Goal: Task Accomplishment & Management: Use online tool/utility

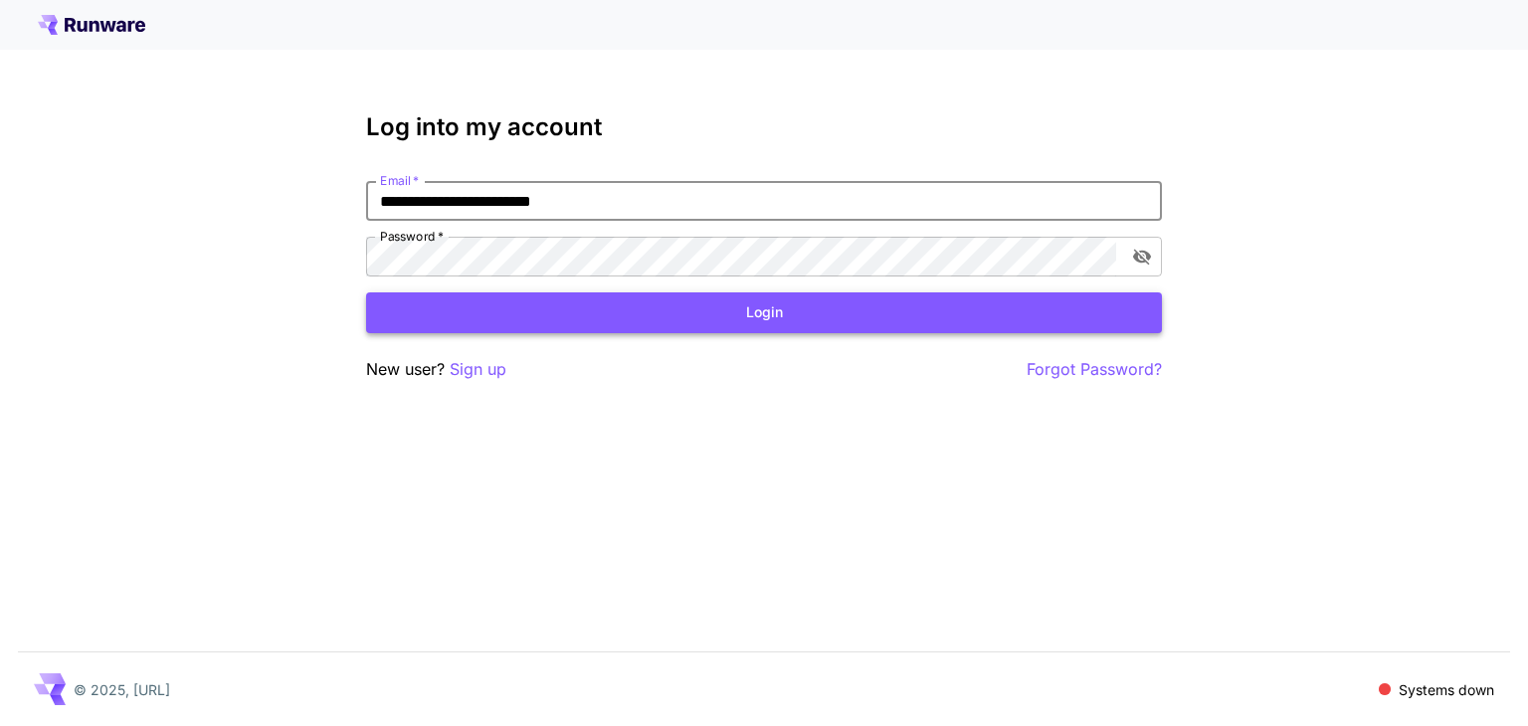
type input "**********"
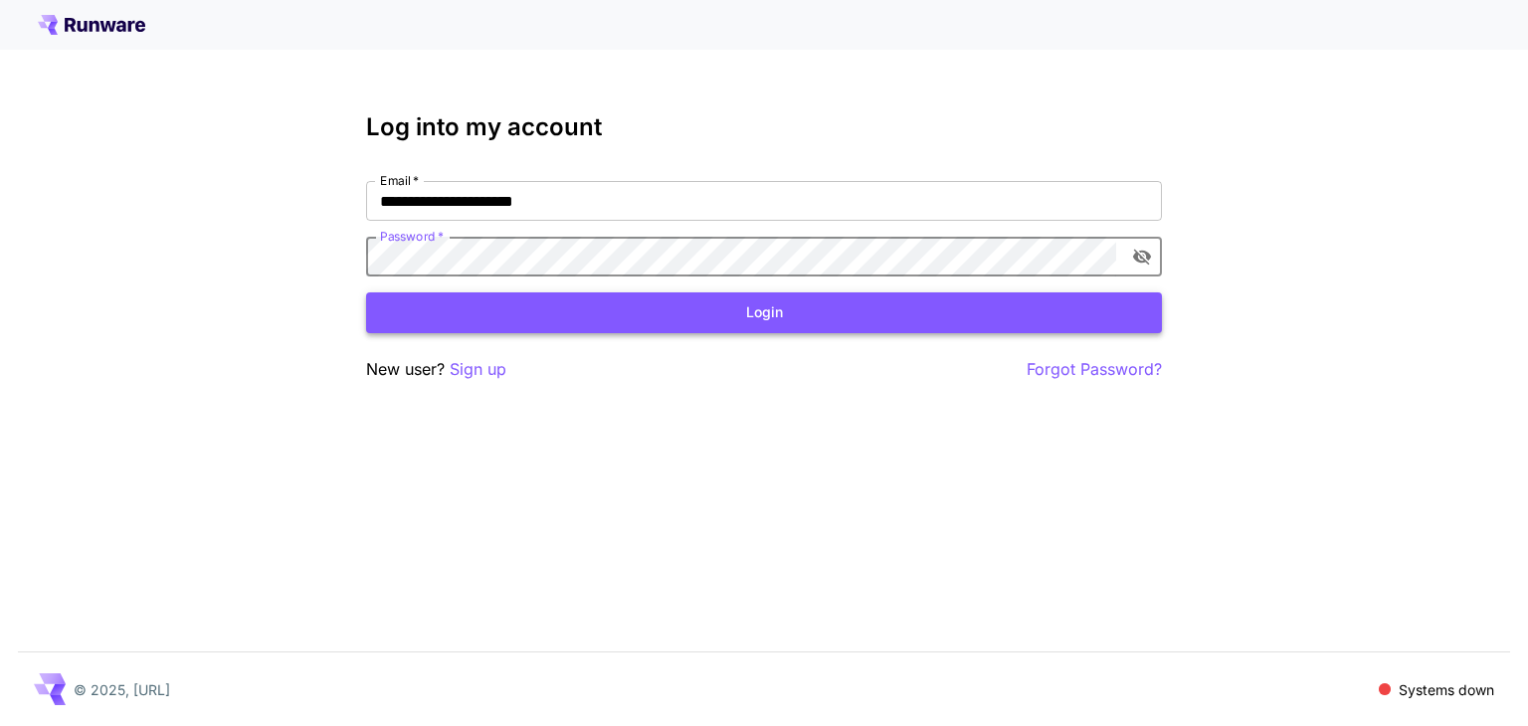
click at [684, 298] on button "Login" at bounding box center [764, 312] width 796 height 41
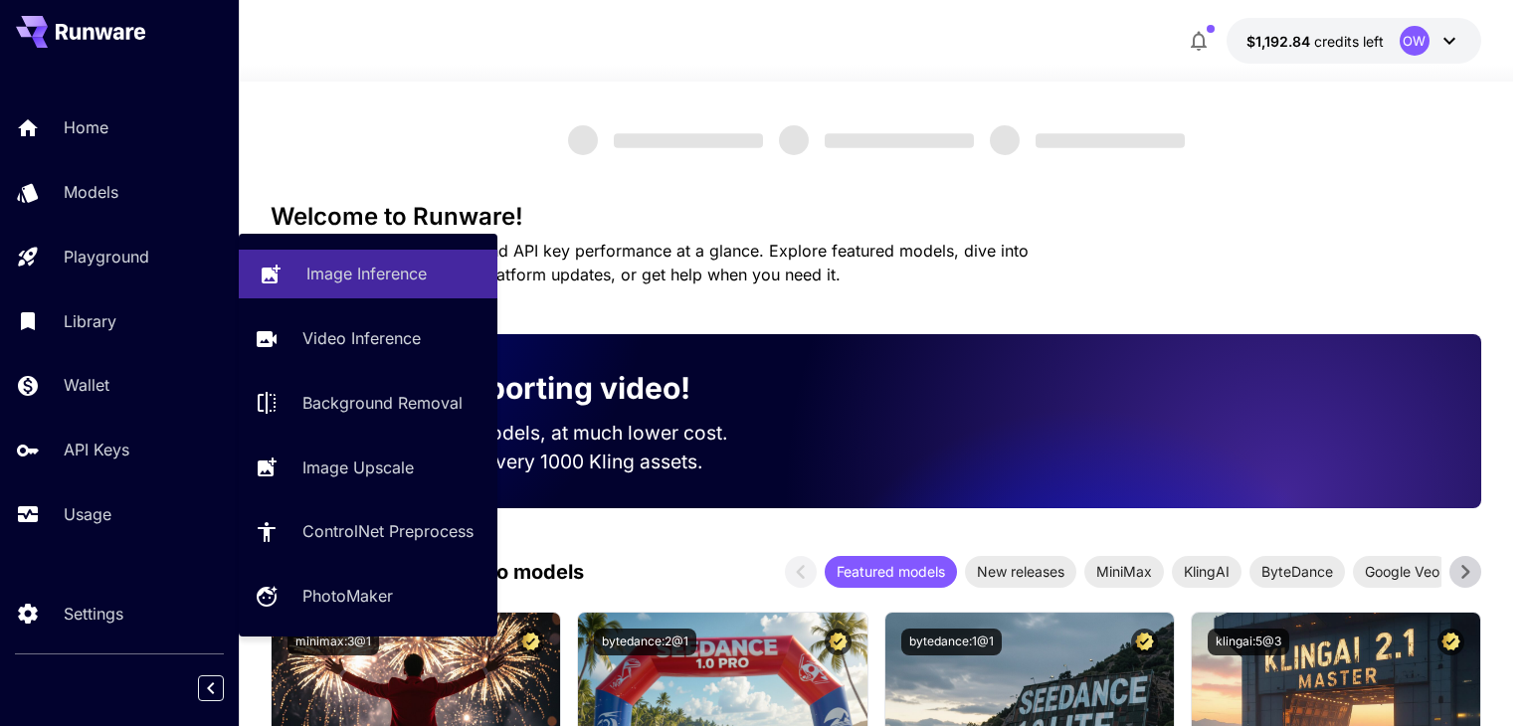
click at [310, 260] on link "Image Inference" at bounding box center [368, 274] width 259 height 49
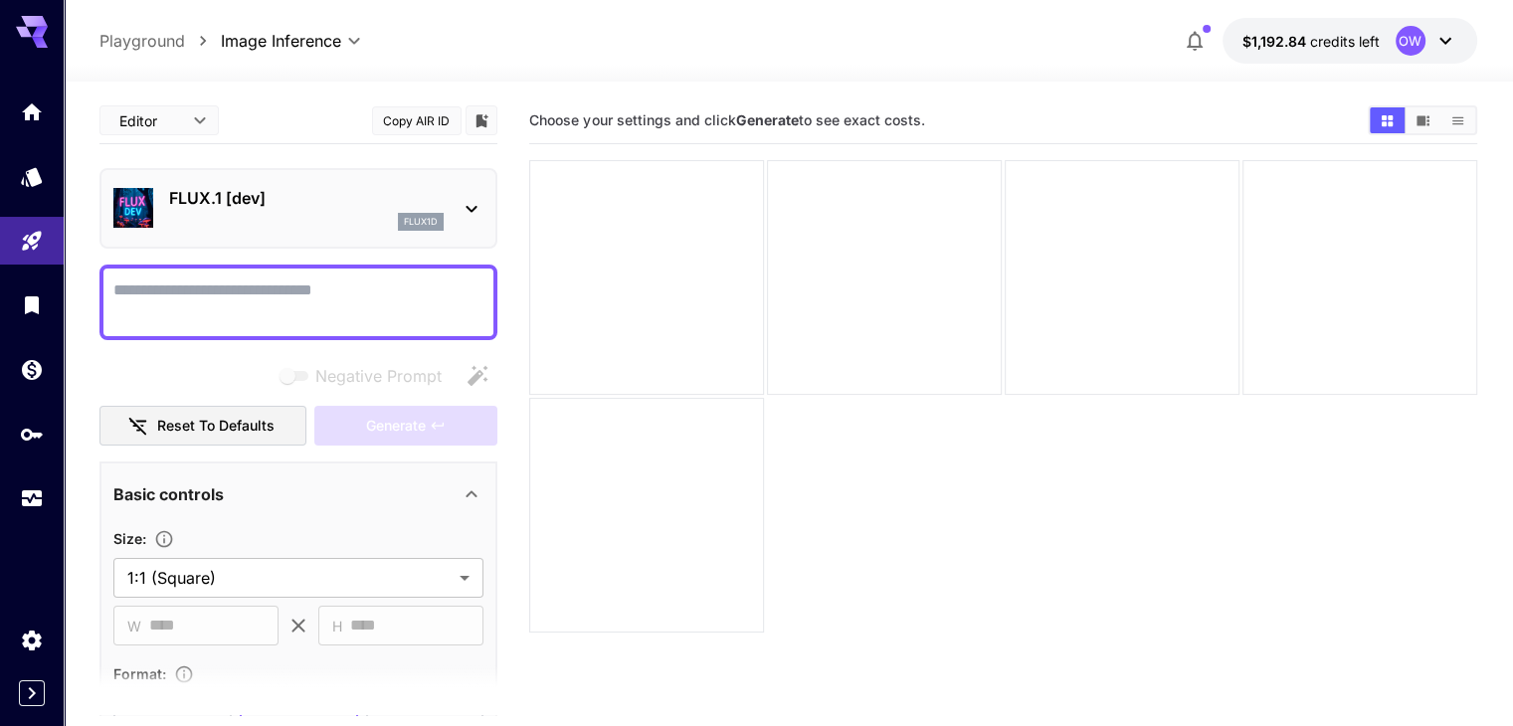
click at [438, 216] on p "flux1d" at bounding box center [421, 222] width 34 height 14
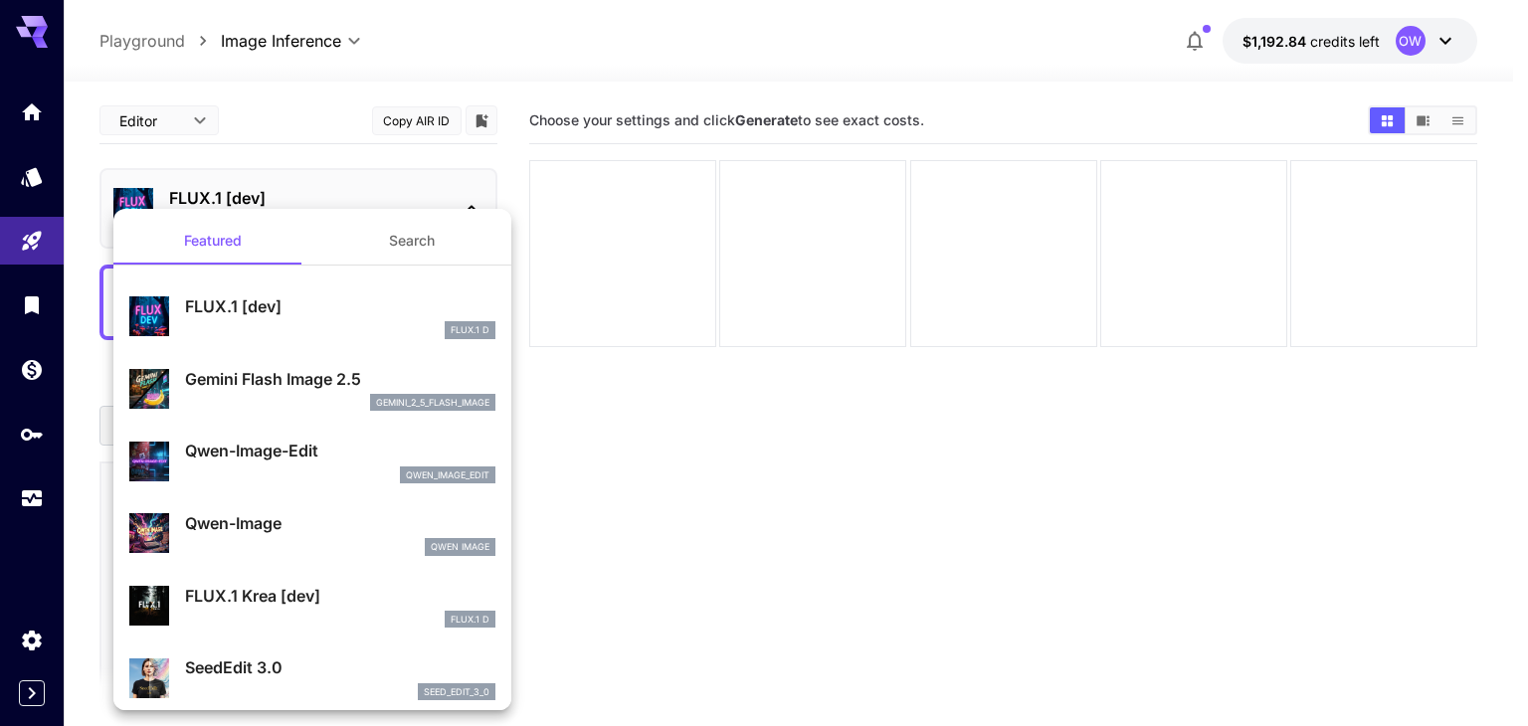
click at [376, 399] on p "gemini_2_5_flash_image" at bounding box center [432, 403] width 113 height 14
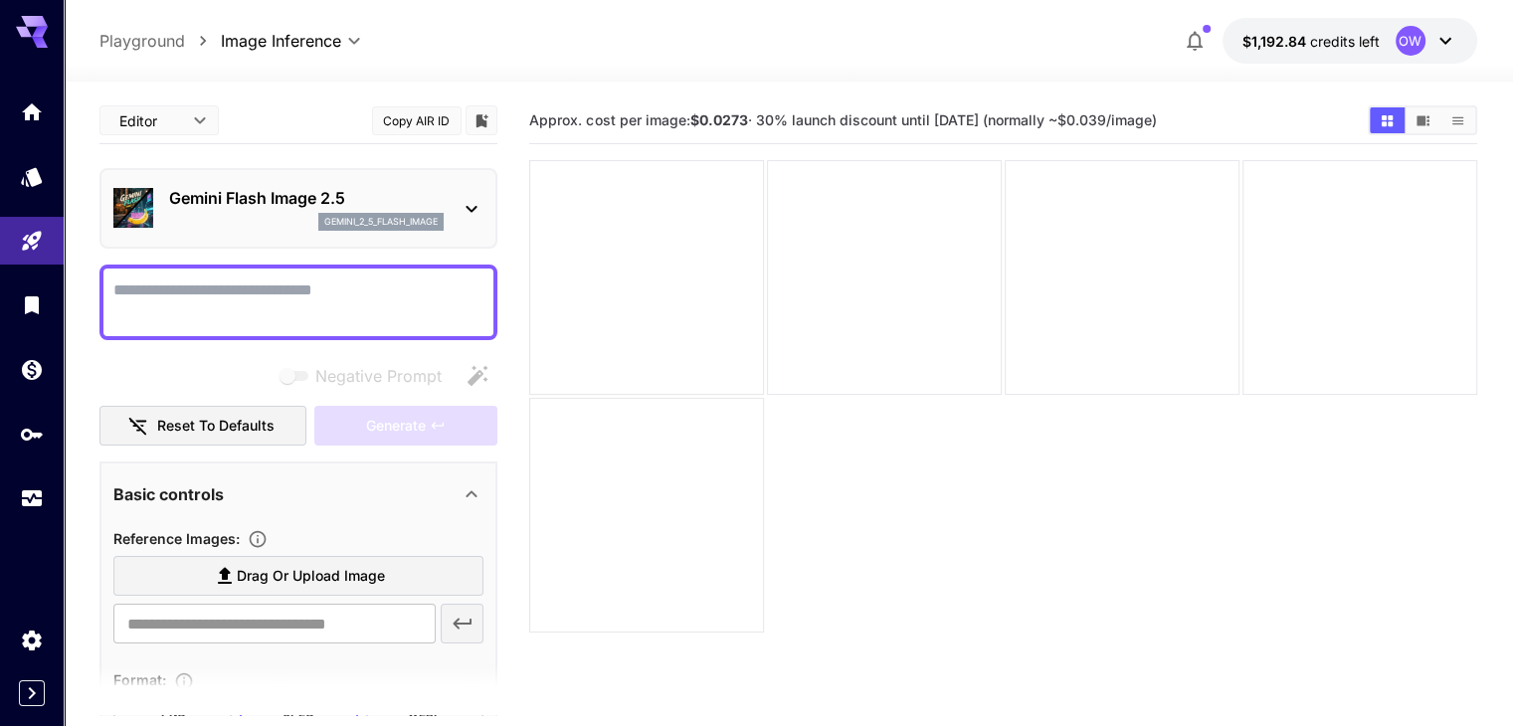
click at [378, 274] on div at bounding box center [298, 303] width 398 height 76
click at [298, 303] on textarea "Negative Prompt" at bounding box center [298, 302] width 370 height 48
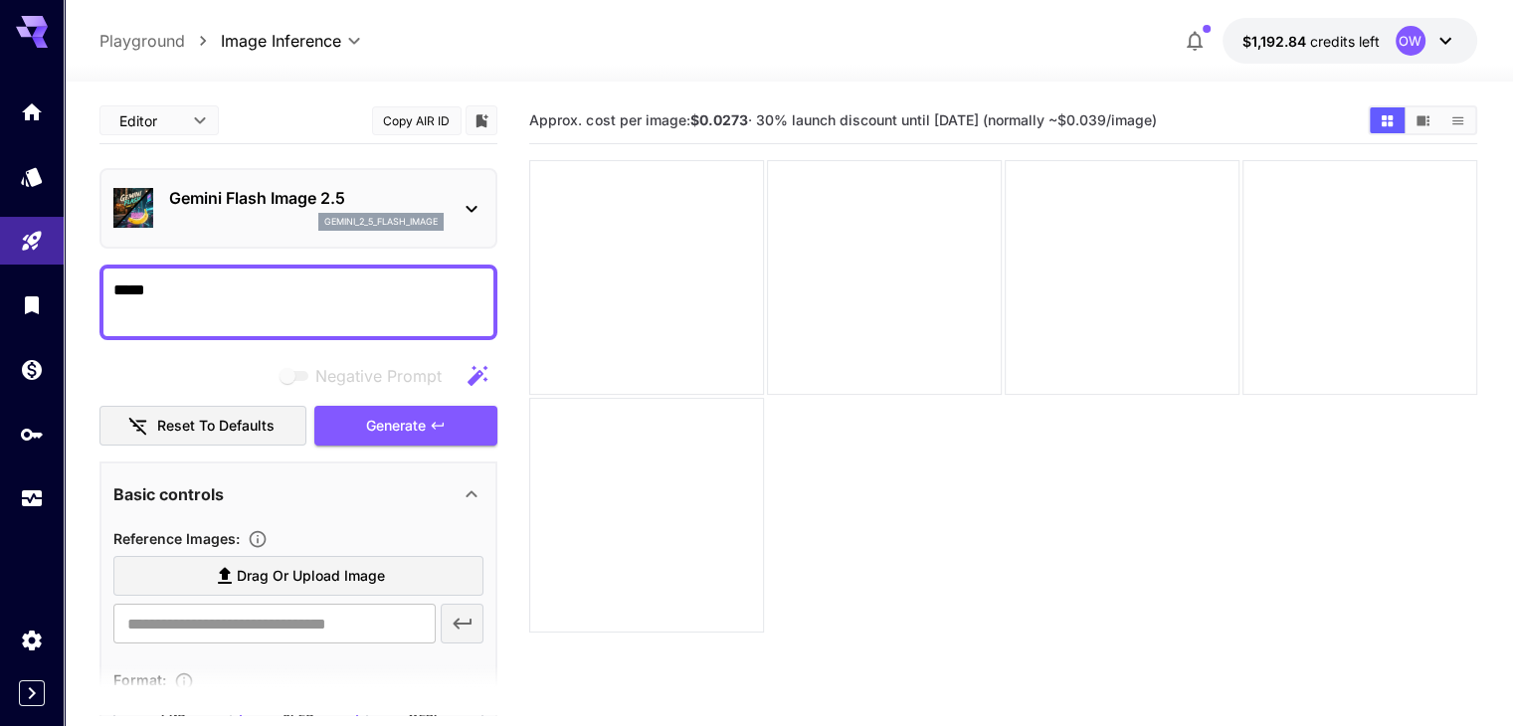
type textarea "*****"
click at [676, 407] on section "Approx. cost per image: $0.0273 · 30% launch discount until [DATE] (normally ~$…" at bounding box center [1002, 460] width 947 height 726
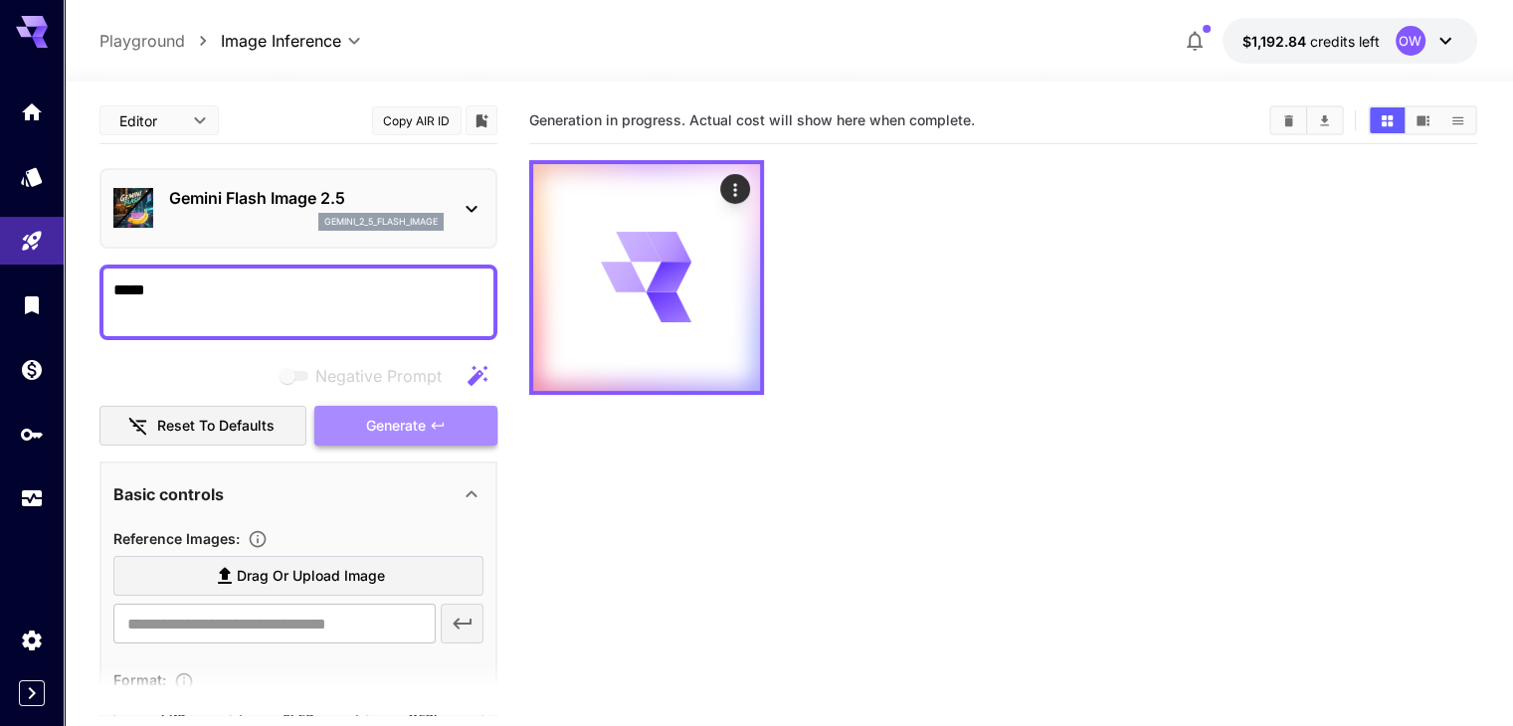
click at [454, 427] on button "Generate" at bounding box center [405, 426] width 183 height 41
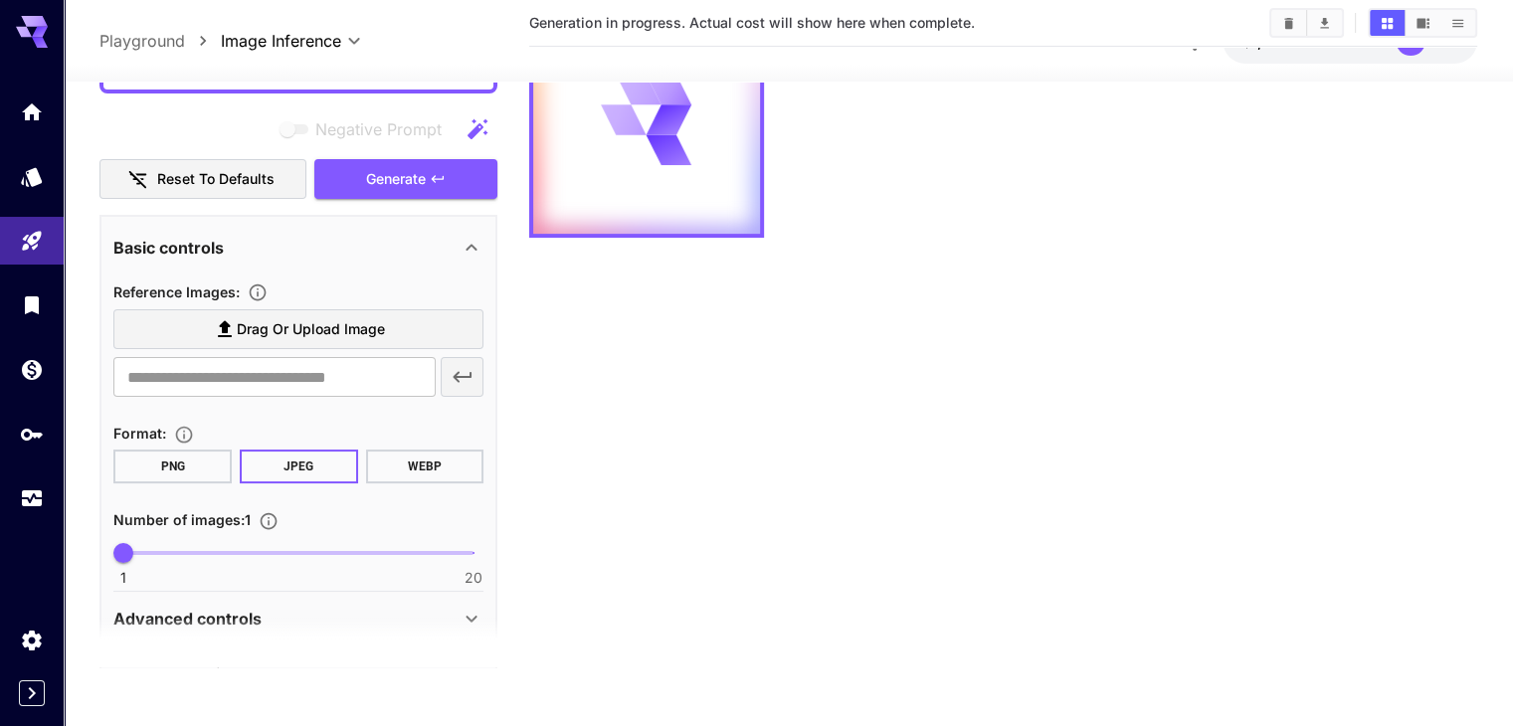
scroll to position [280, 0]
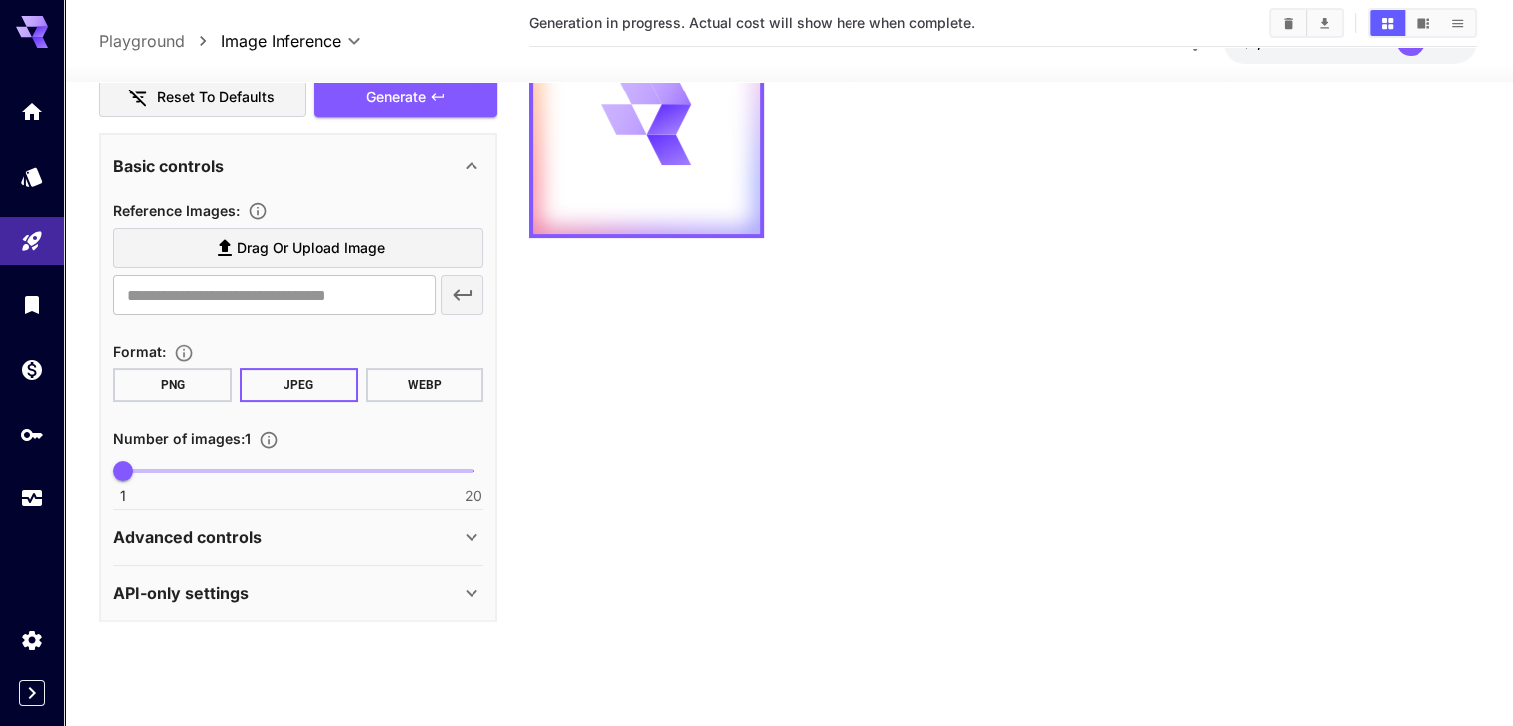
click at [399, 538] on div "Advanced controls" at bounding box center [286, 537] width 346 height 24
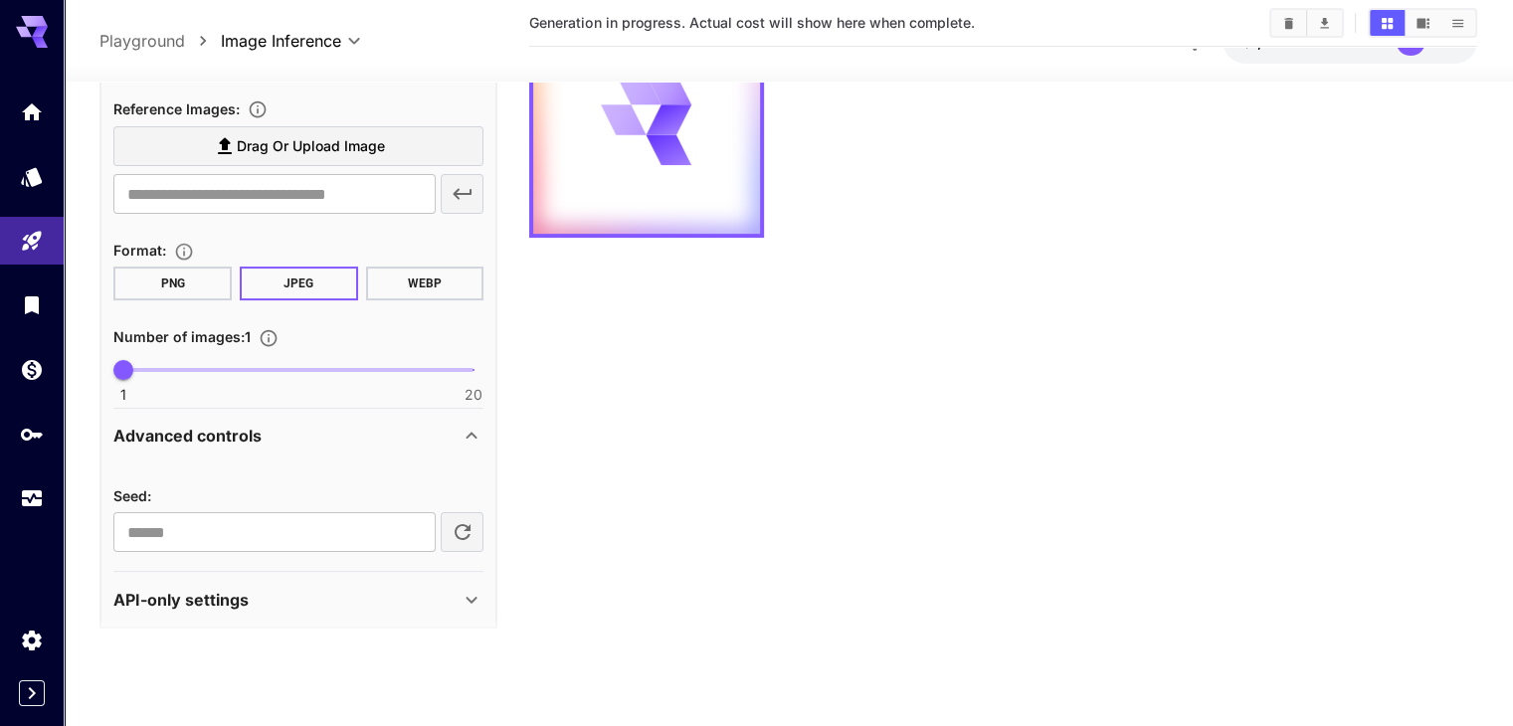
scroll to position [389, 0]
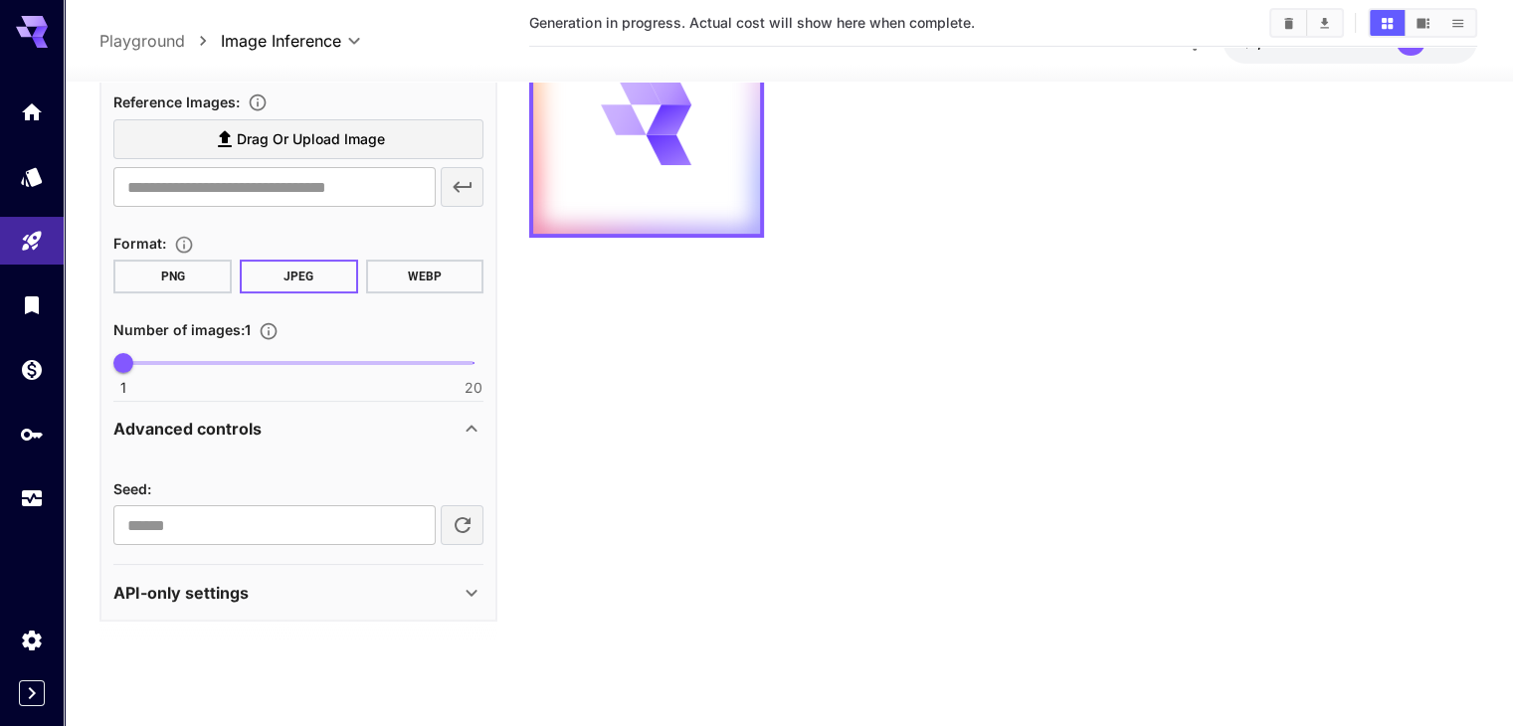
click at [410, 581] on div "API-only settings" at bounding box center [286, 592] width 346 height 24
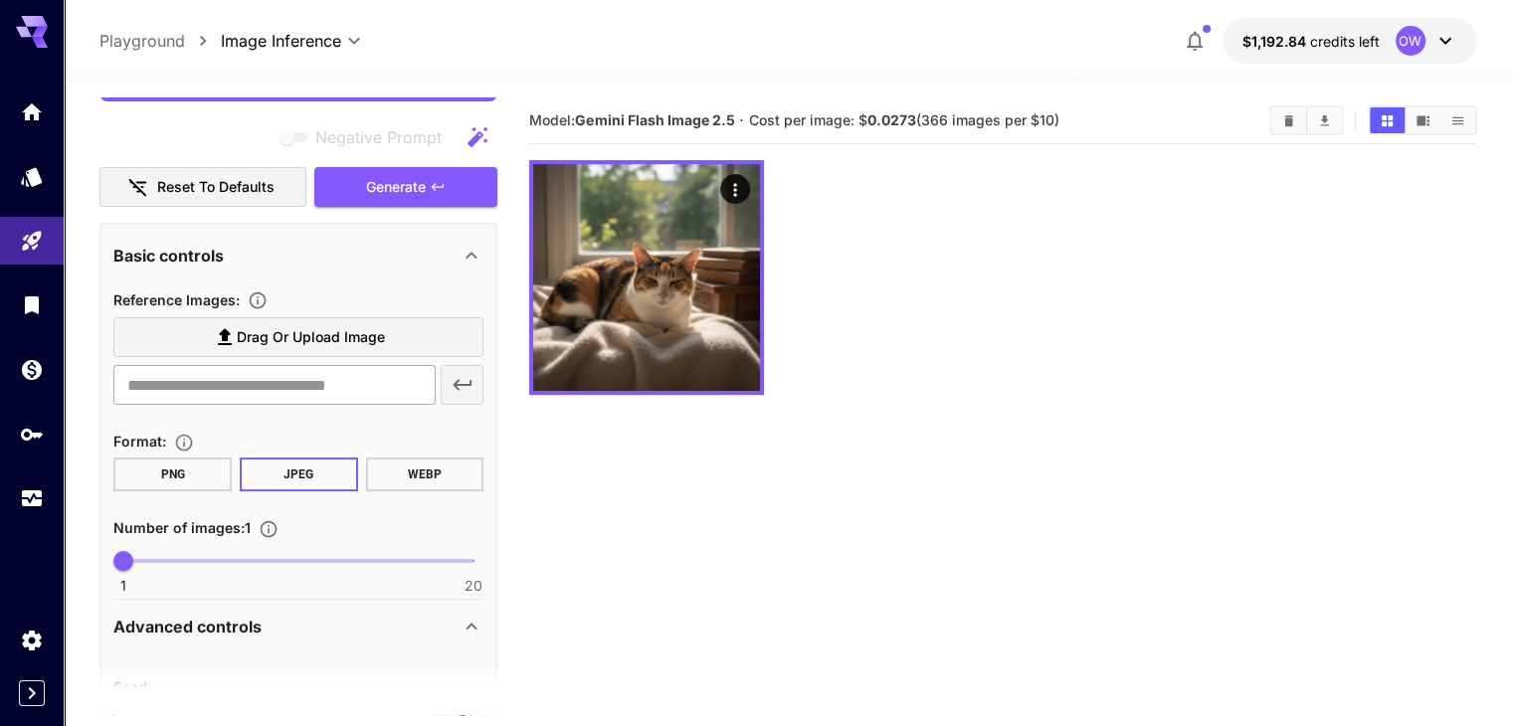
scroll to position [159, 0]
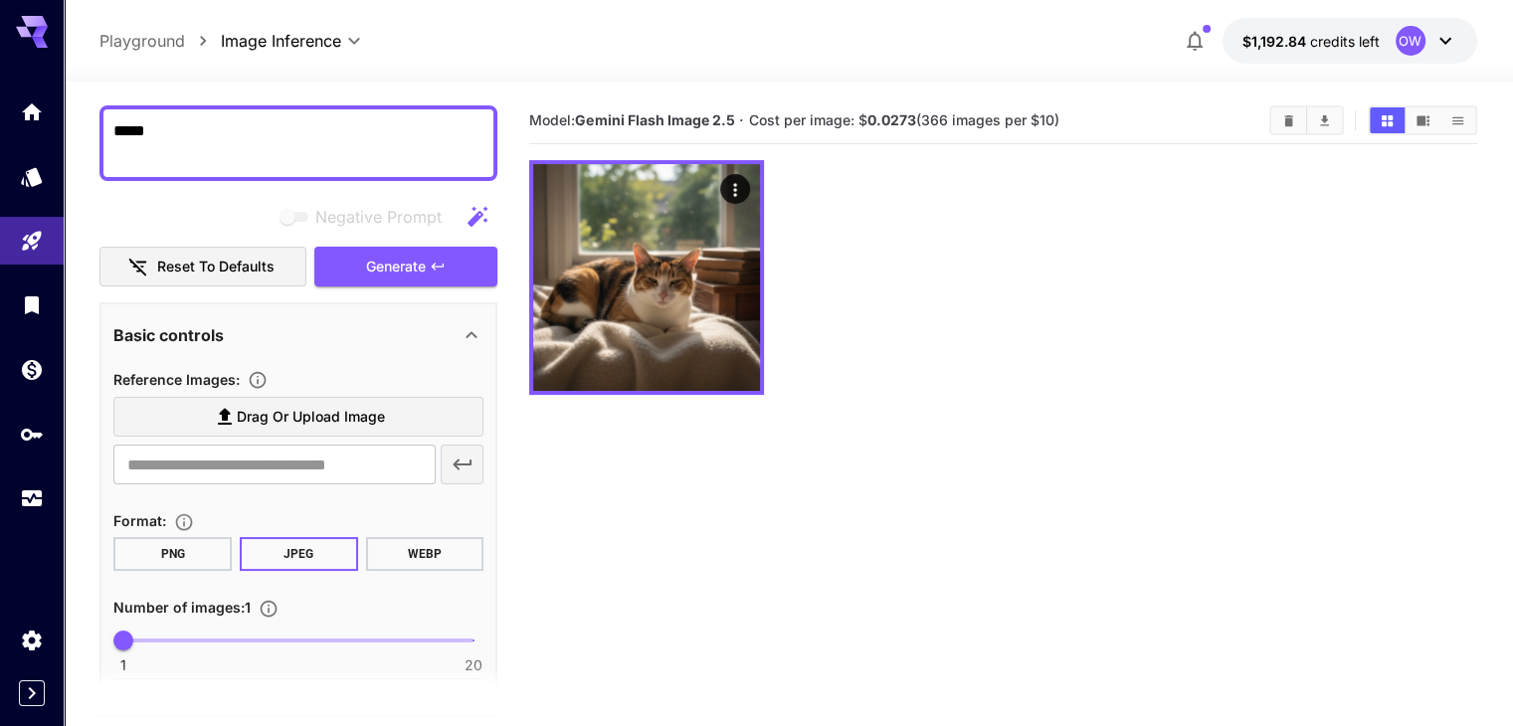
drag, startPoint x: 824, startPoint y: 401, endPoint x: 629, endPoint y: 464, distance: 205.1
click at [629, 464] on section "Model: Gemini Flash Image 2.5 · Cost per image: $ 0.0273 (366 images per $10)" at bounding box center [1002, 460] width 947 height 726
click at [408, 272] on span "Generate" at bounding box center [396, 267] width 60 height 25
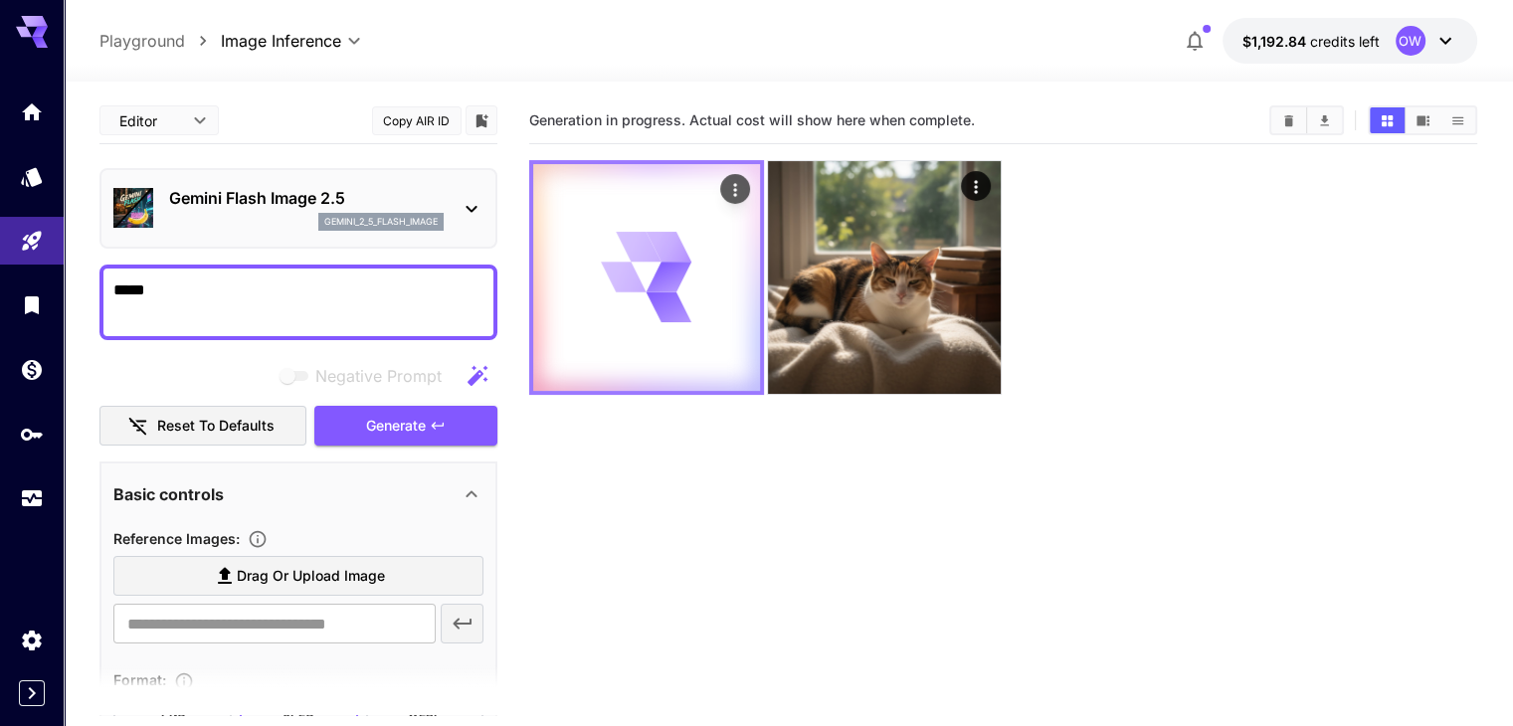
scroll to position [0, 0]
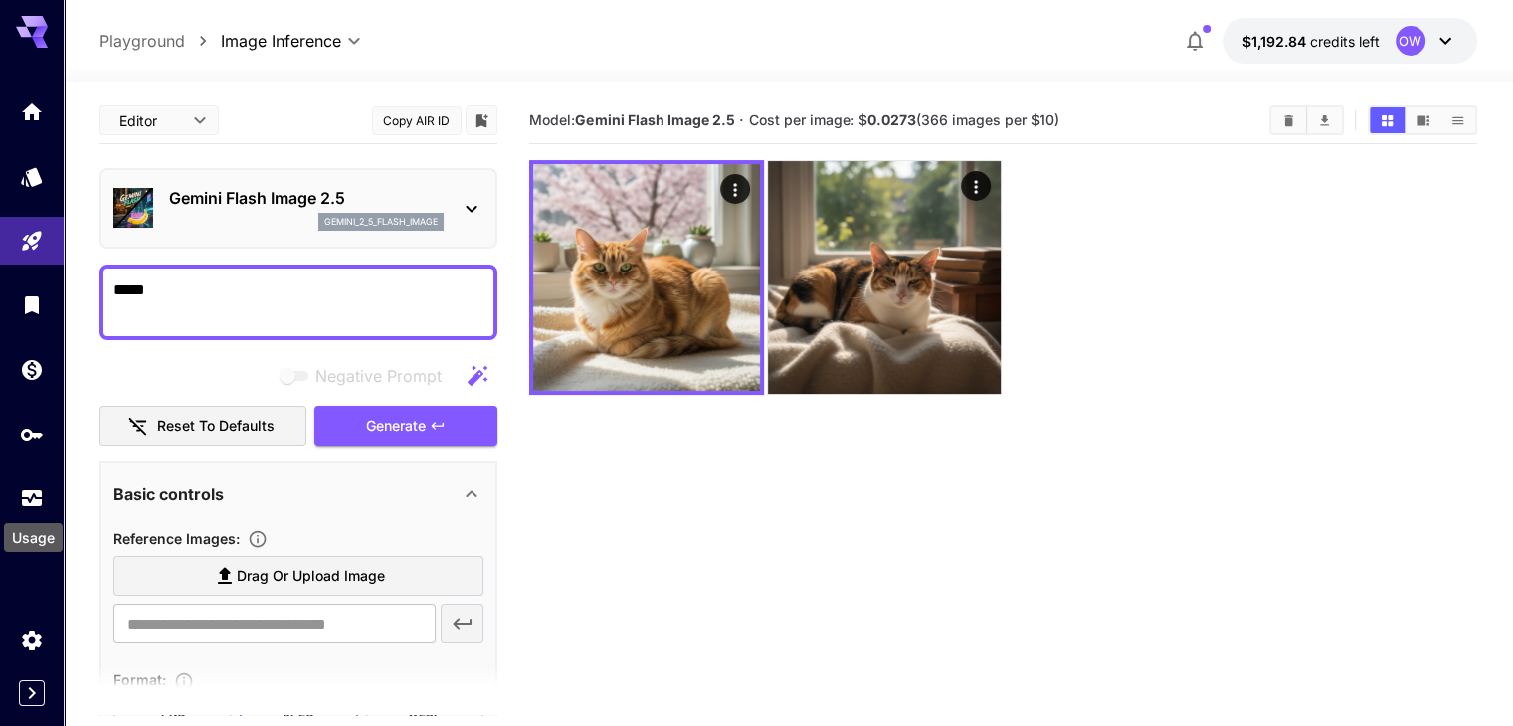
click at [30, 509] on div "Usage" at bounding box center [33, 531] width 63 height 45
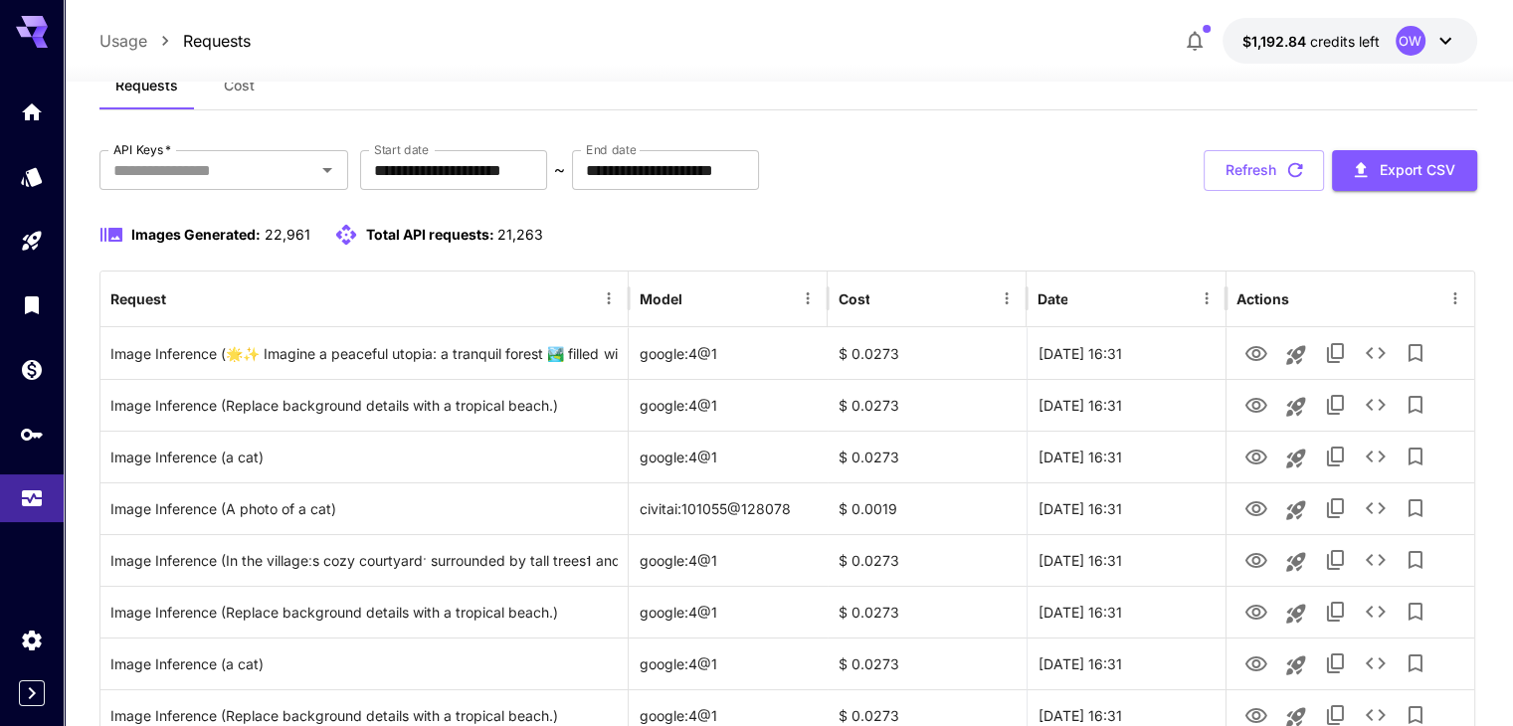
scroll to position [99, 0]
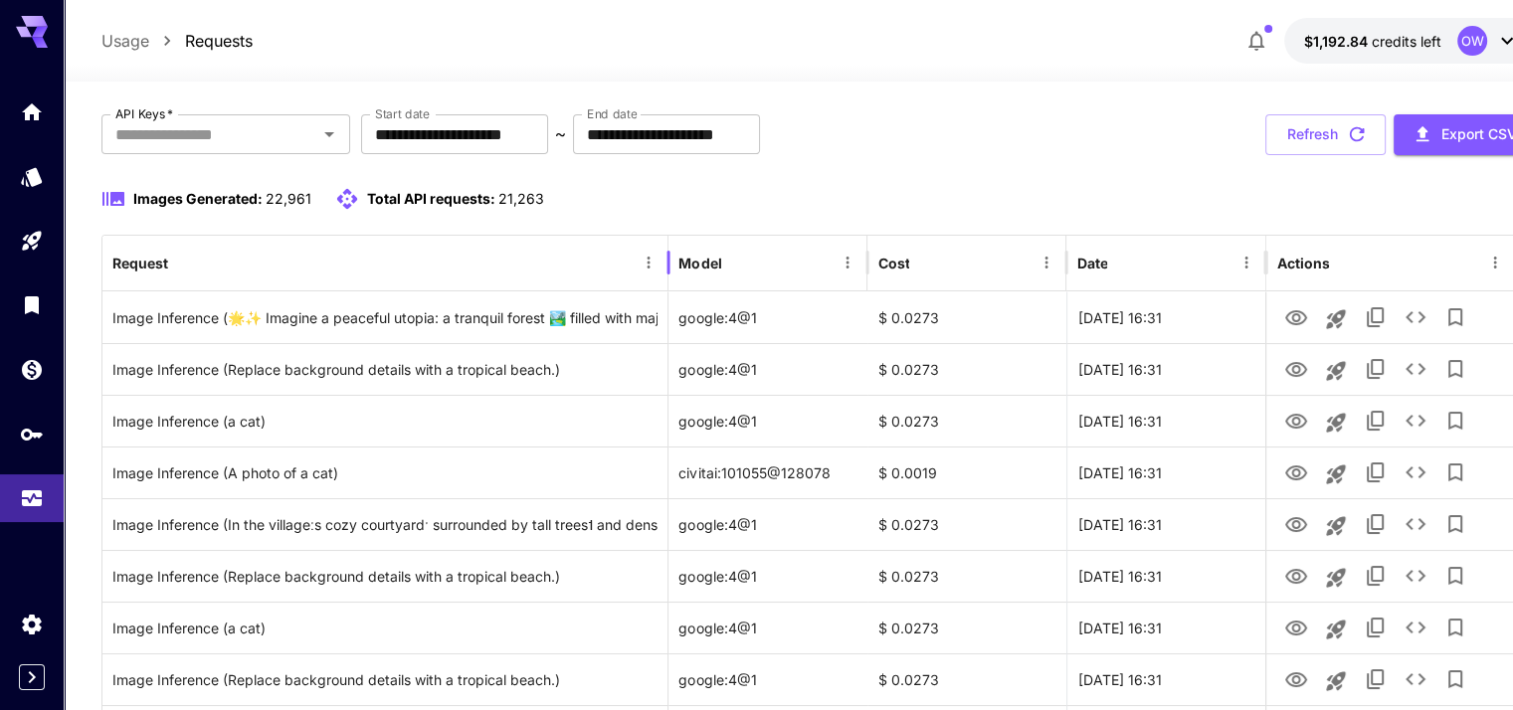
drag, startPoint x: 625, startPoint y: 260, endPoint x: 664, endPoint y: 262, distance: 39.8
click at [664, 262] on div at bounding box center [668, 263] width 10 height 56
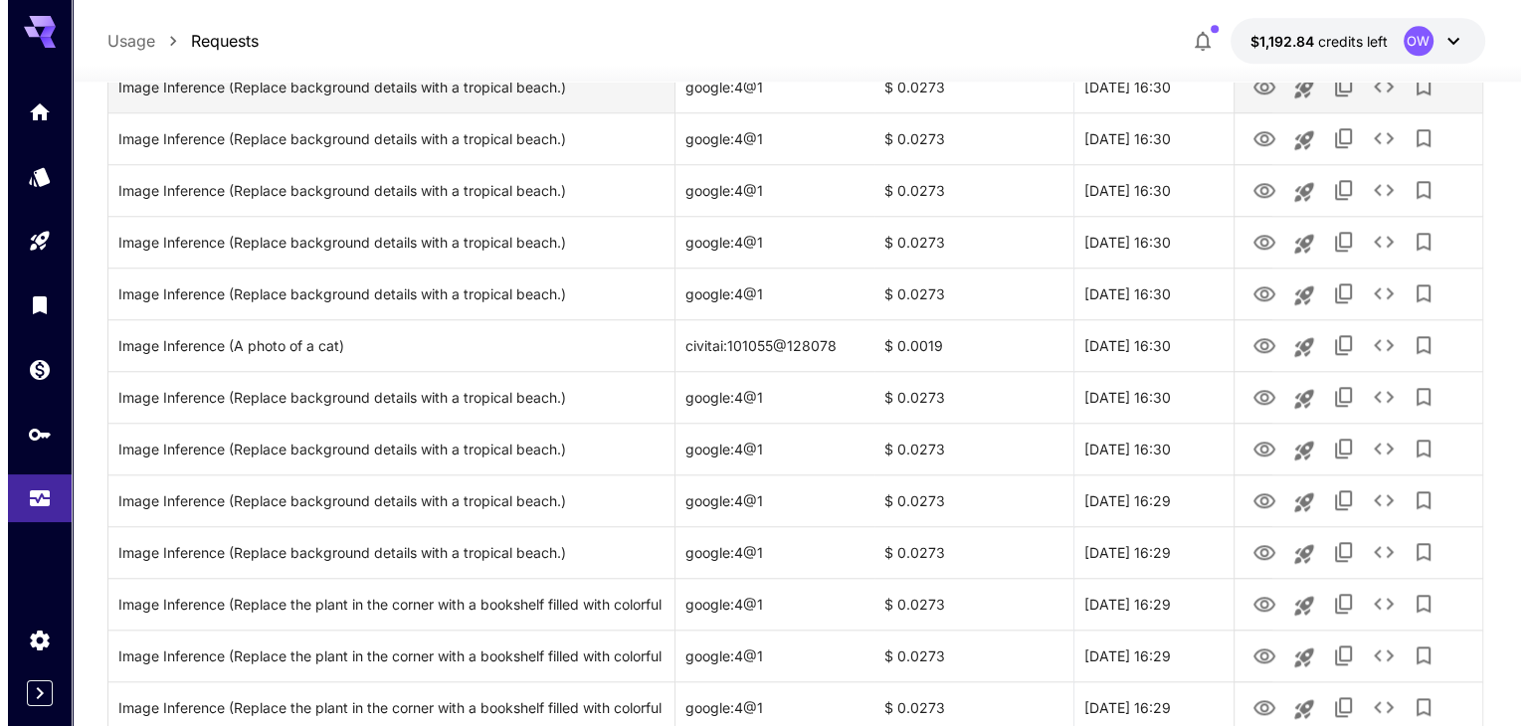
scroll to position [2378, 0]
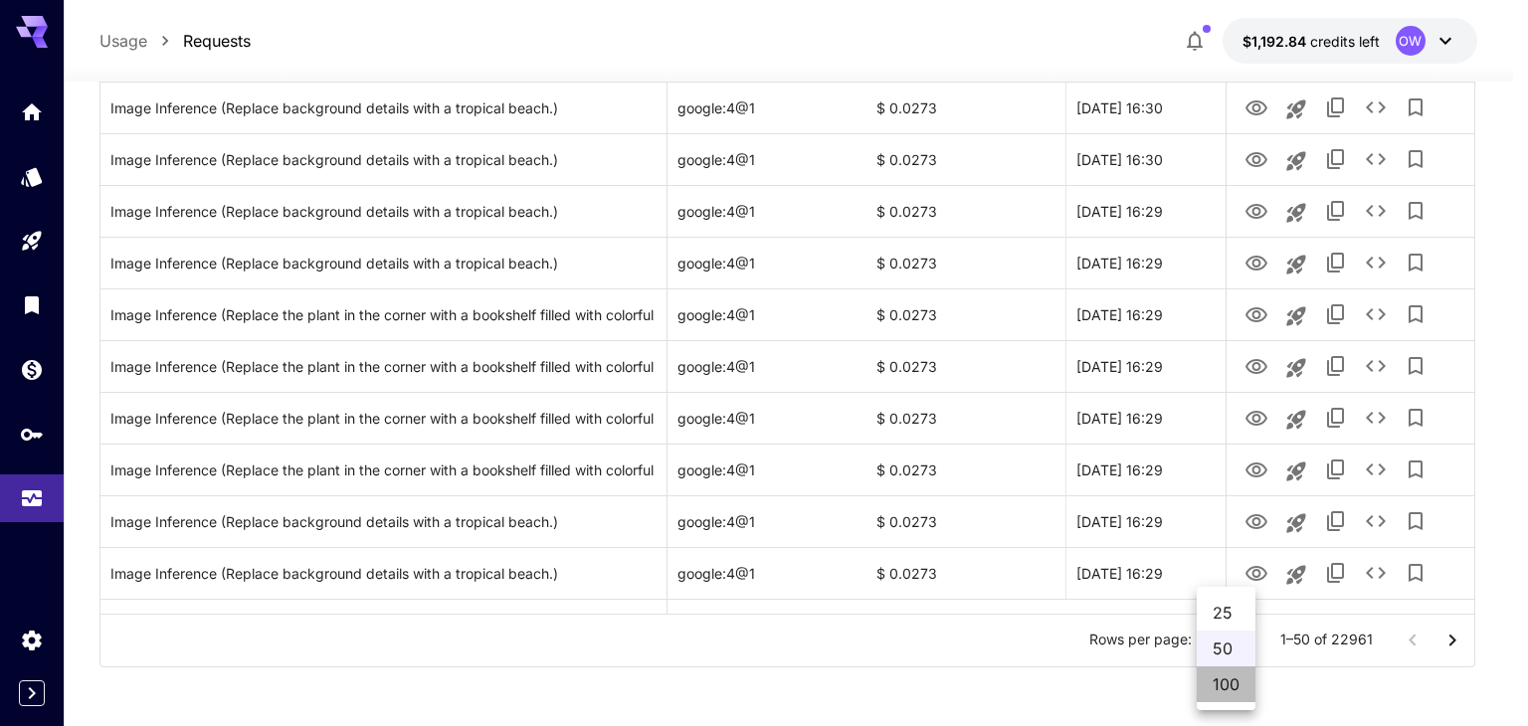
drag, startPoint x: 1211, startPoint y: 688, endPoint x: 1043, endPoint y: 561, distance: 210.9
click at [1208, 689] on li "100" at bounding box center [1225, 684] width 59 height 36
type input "***"
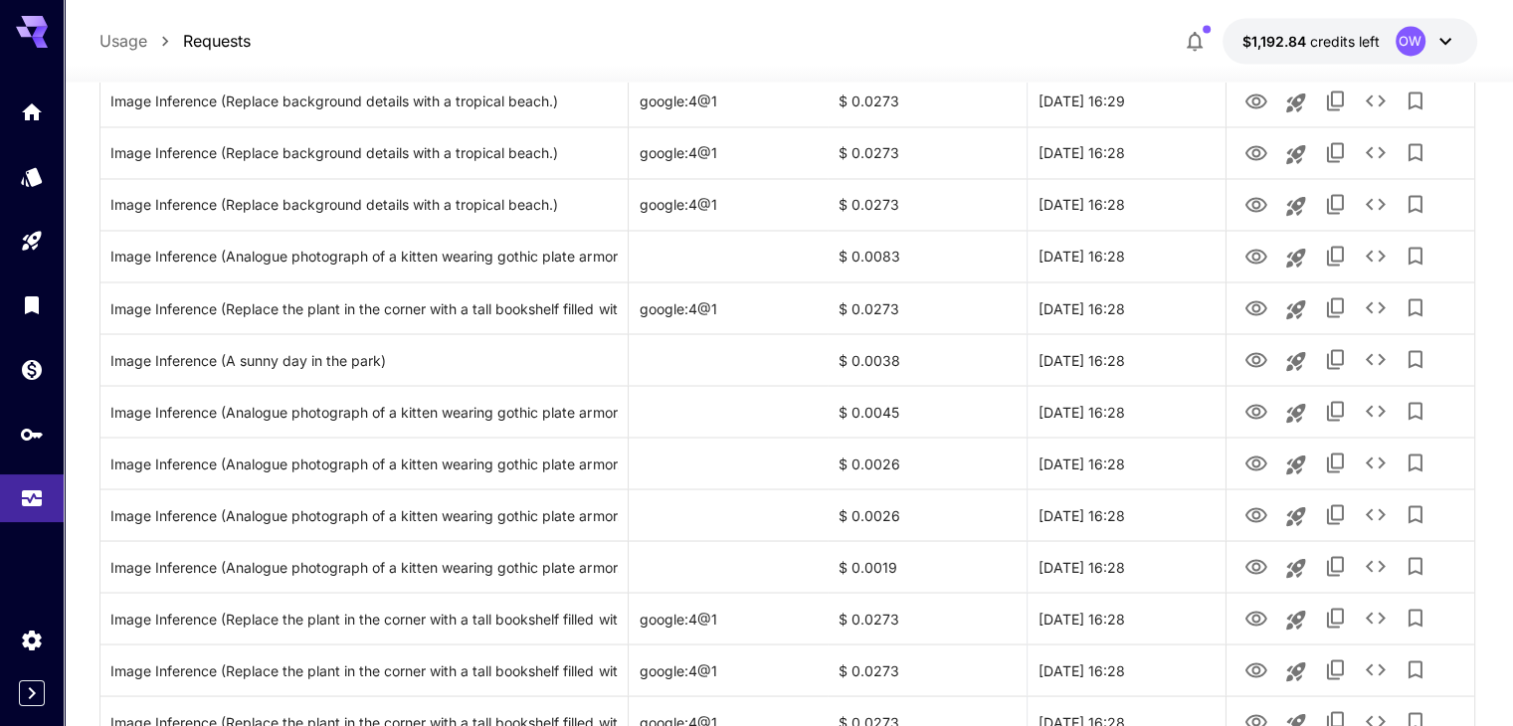
scroll to position [3472, 0]
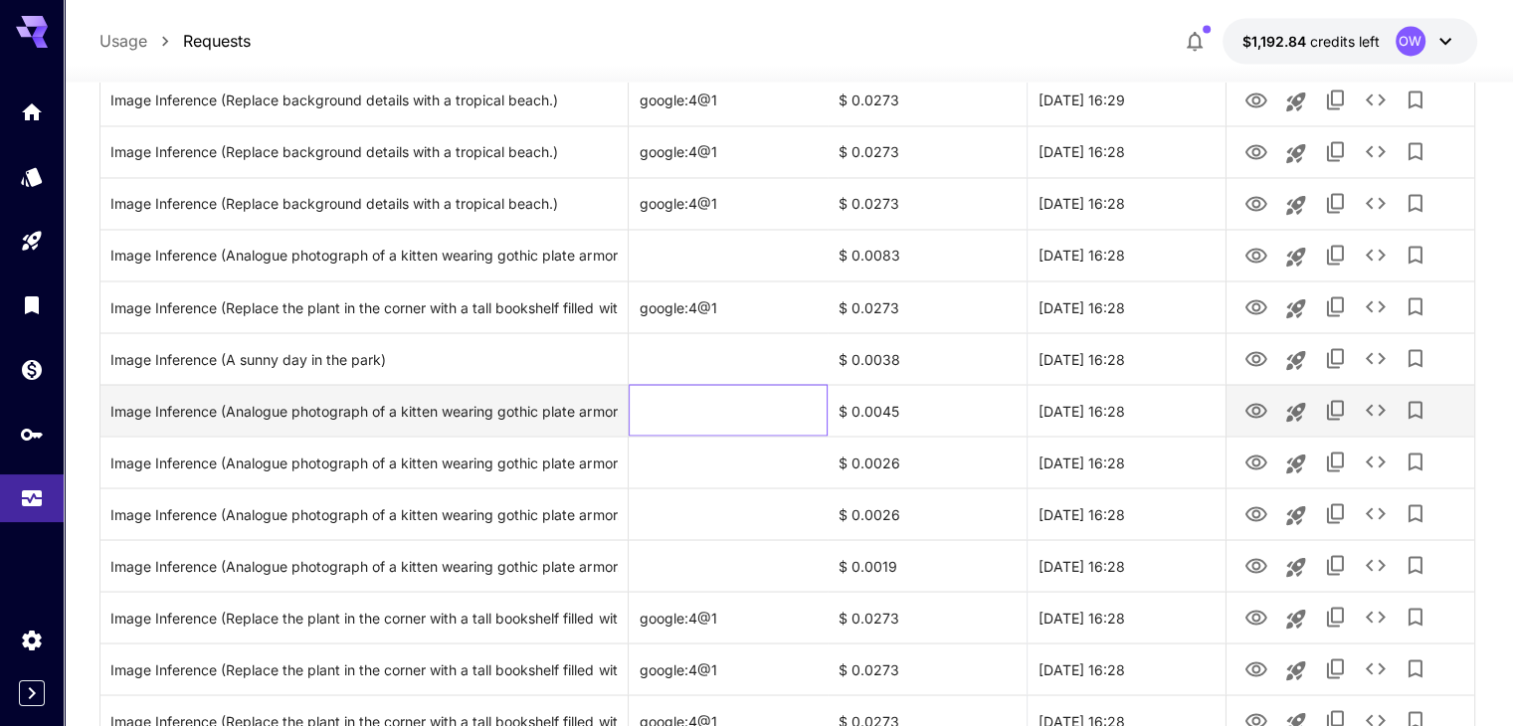
click at [697, 409] on div at bounding box center [728, 410] width 199 height 52
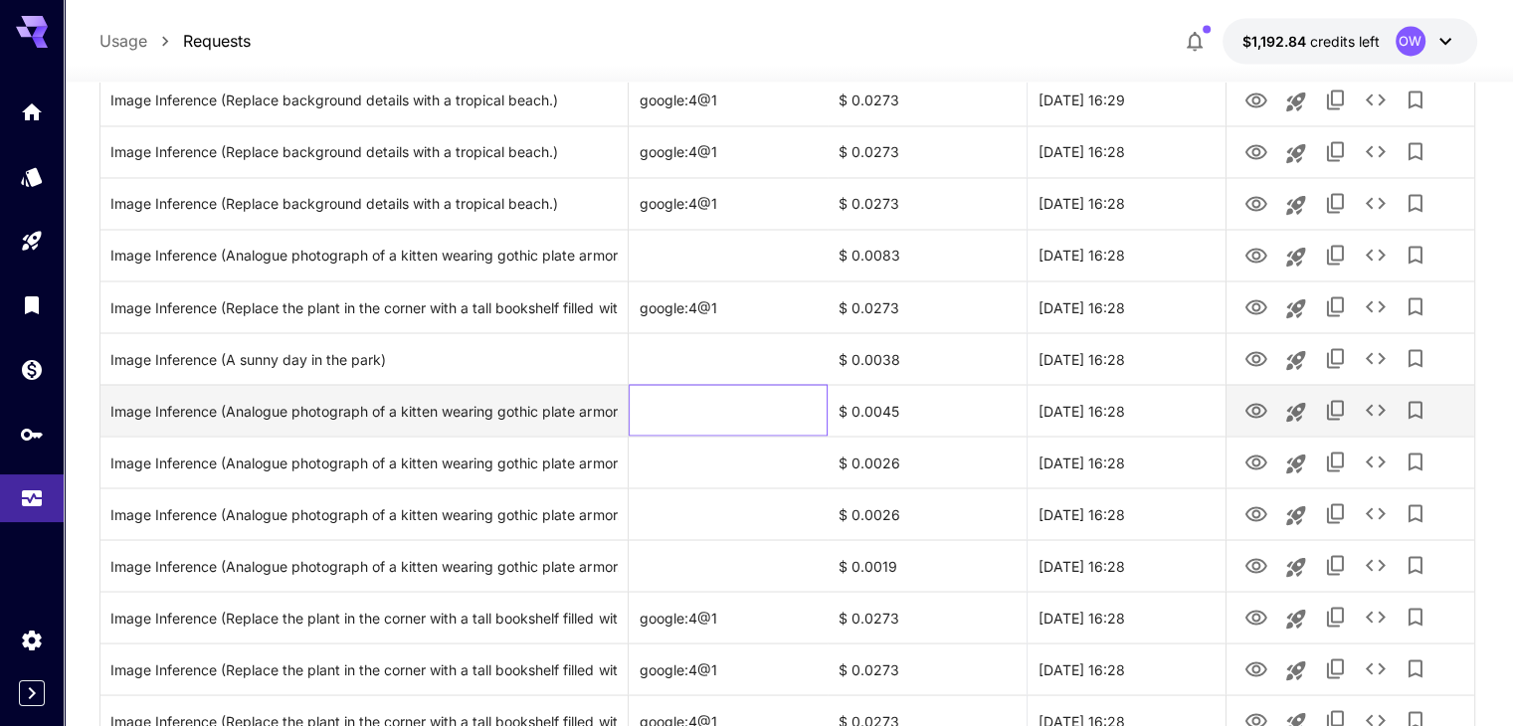
click at [697, 409] on div at bounding box center [728, 410] width 199 height 52
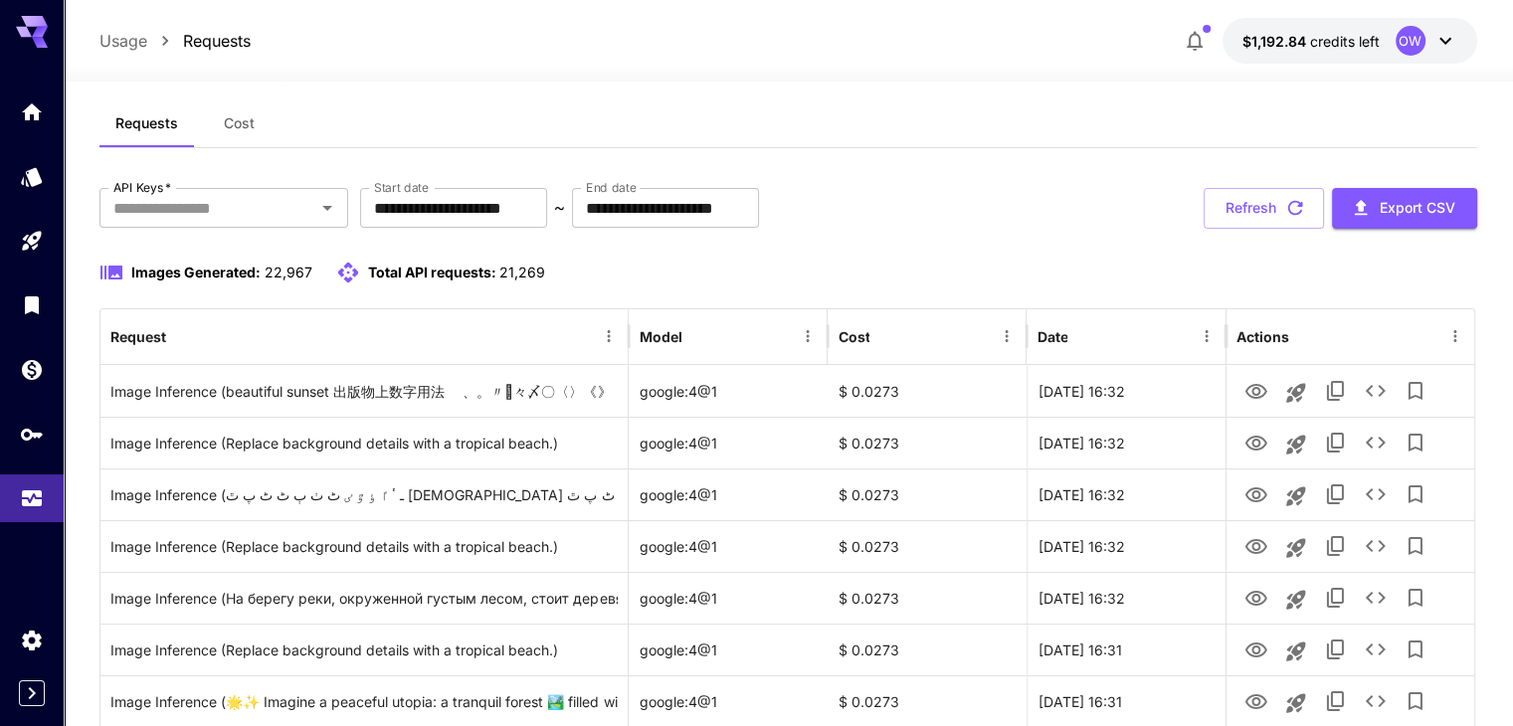
scroll to position [0, 0]
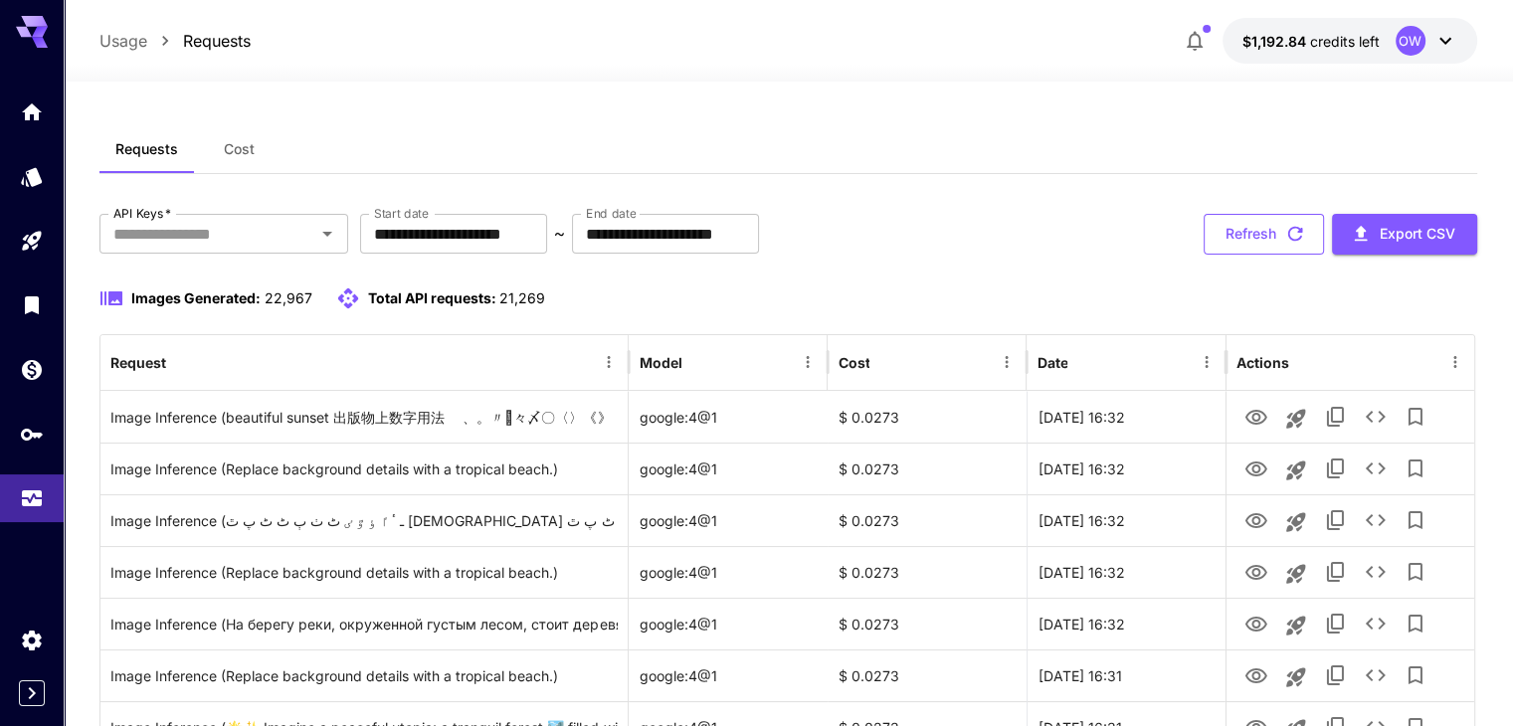
click at [1237, 237] on button "Refresh" at bounding box center [1263, 234] width 120 height 41
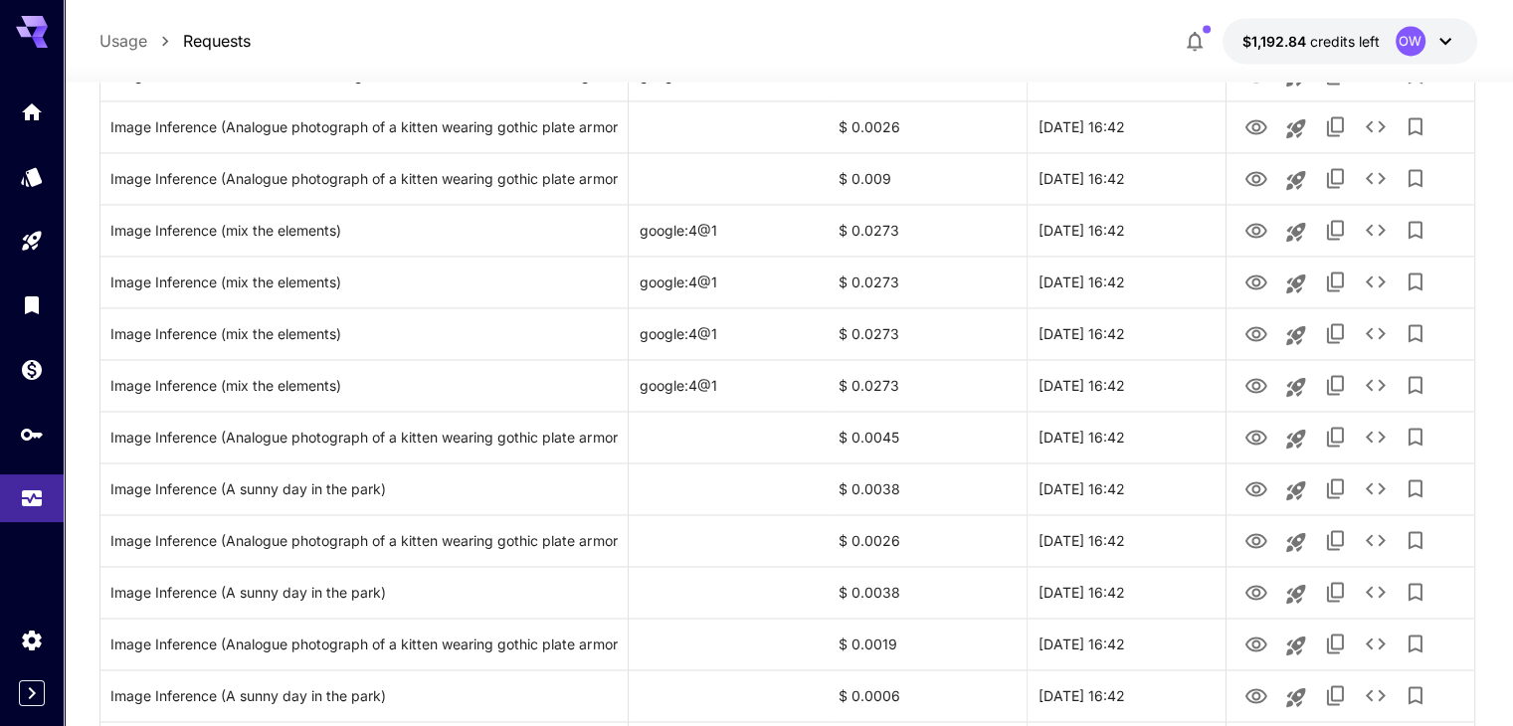
scroll to position [2984, 0]
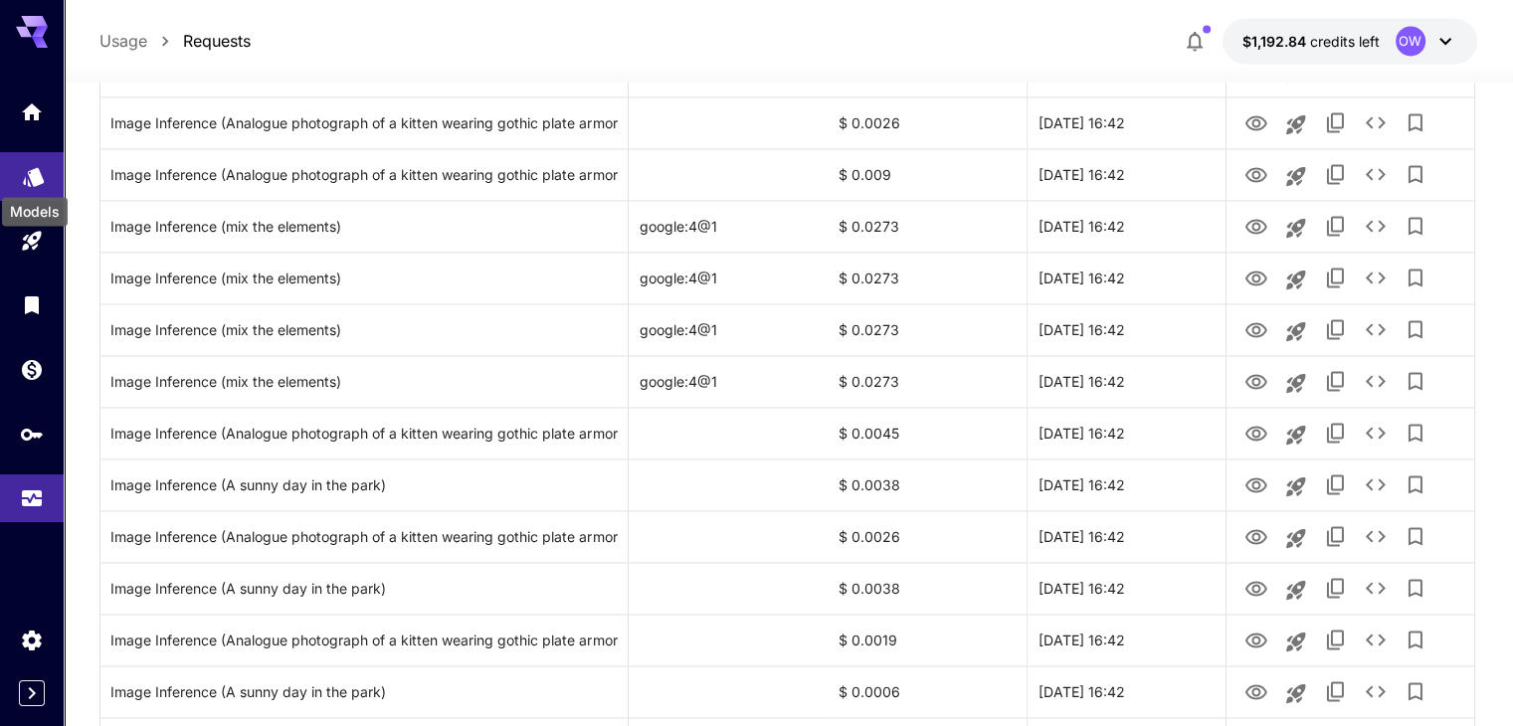
click at [35, 173] on icon "Models" at bounding box center [33, 171] width 21 height 19
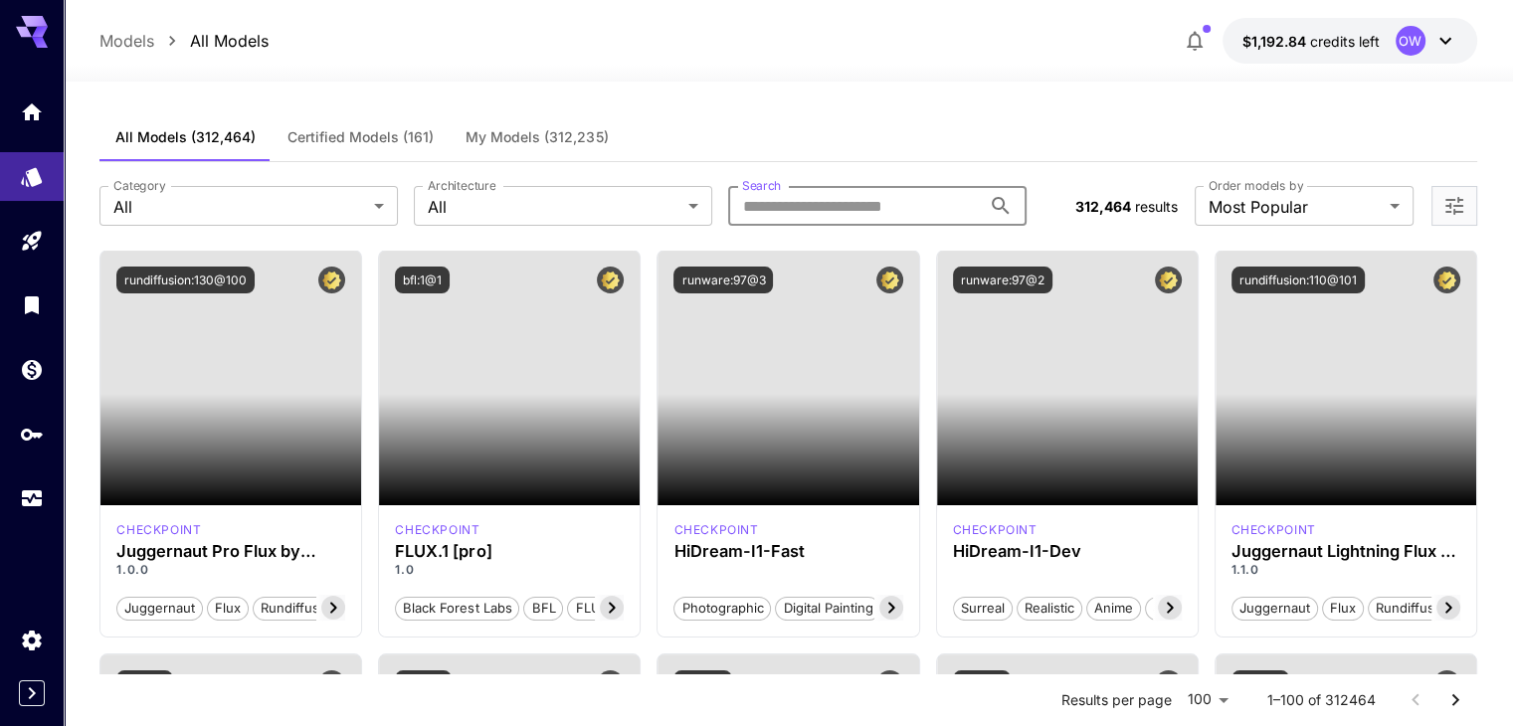
click at [866, 205] on input "Search" at bounding box center [854, 206] width 253 height 40
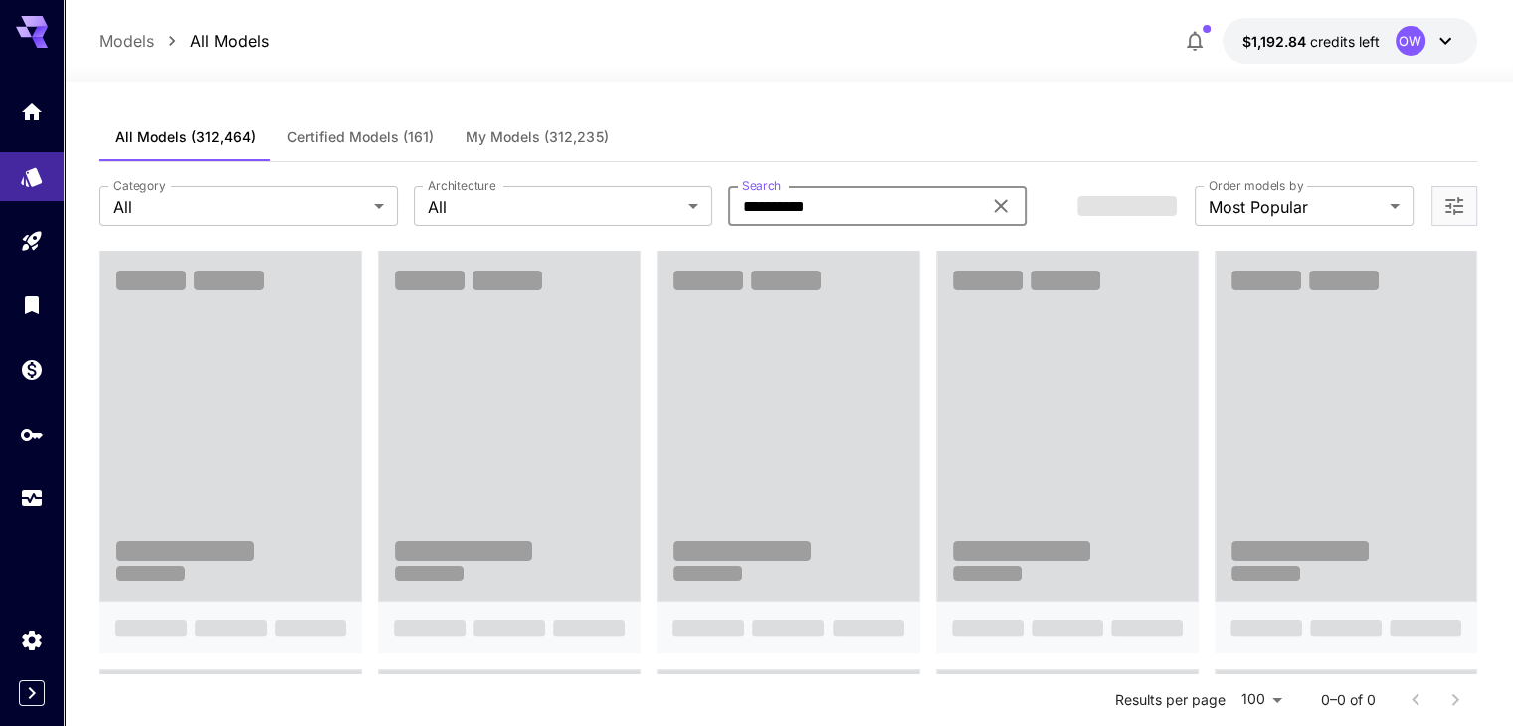
type input "**********"
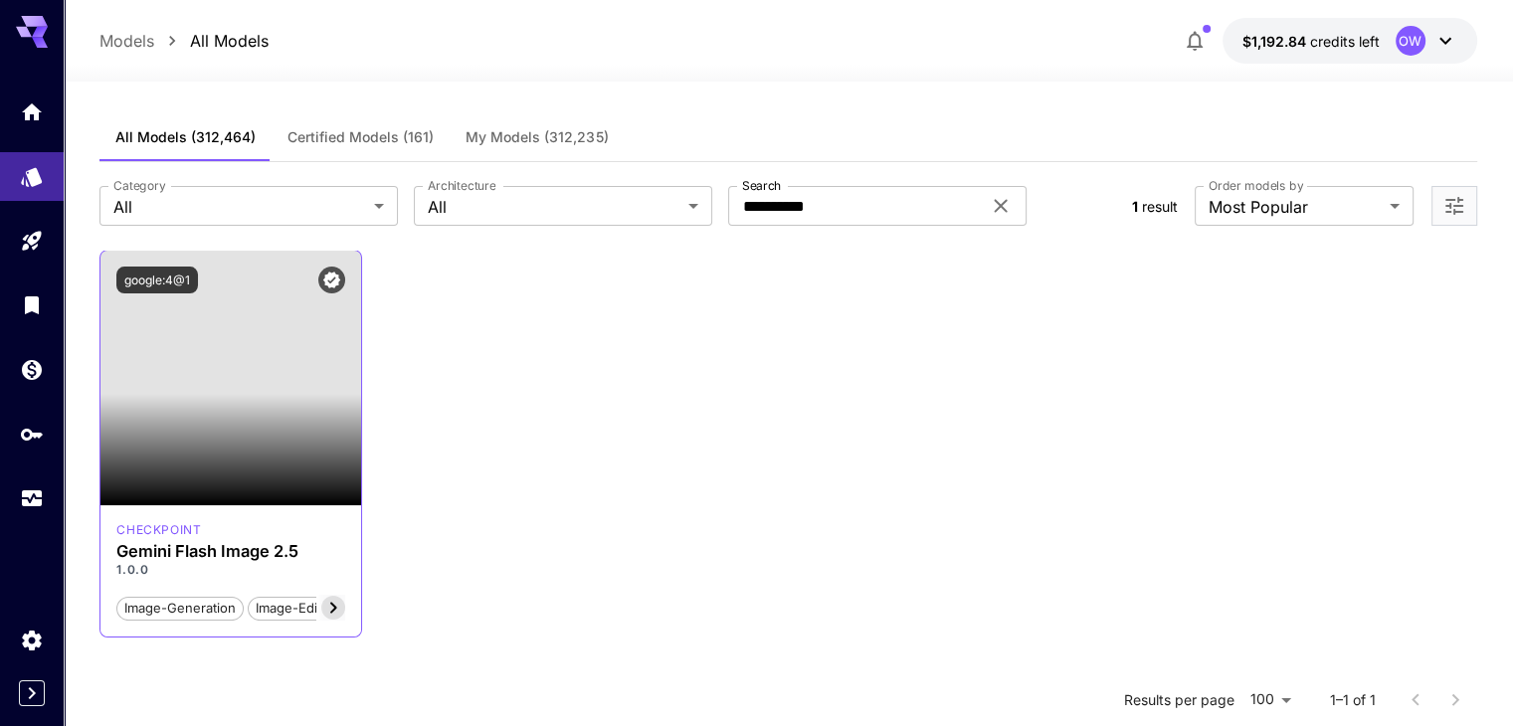
click at [334, 603] on icon at bounding box center [333, 608] width 24 height 24
click at [341, 600] on icon at bounding box center [333, 608] width 24 height 24
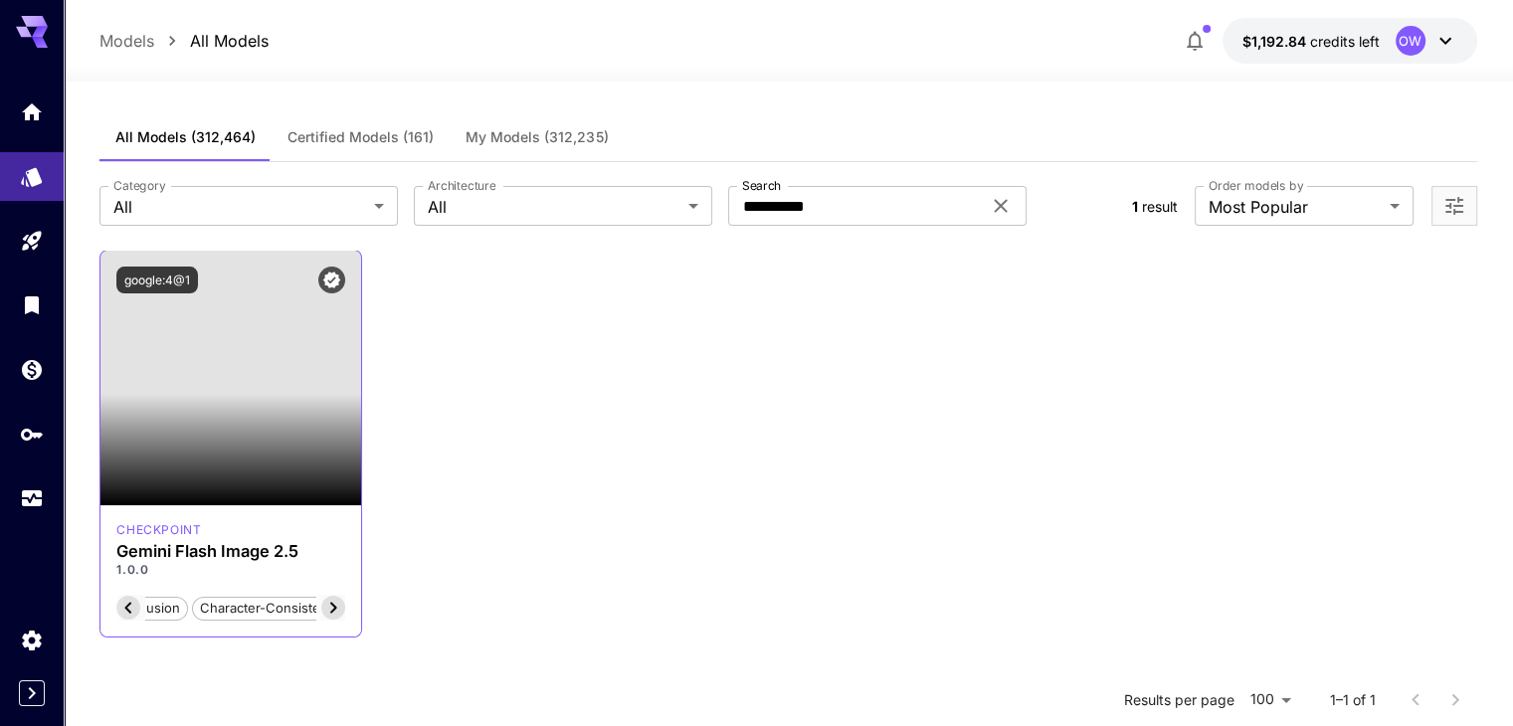
click at [341, 600] on icon at bounding box center [333, 608] width 24 height 24
click at [338, 607] on icon at bounding box center [333, 608] width 24 height 24
click at [338, 607] on section "image-generation image-editing multi-image fusion character-consistency" at bounding box center [230, 608] width 229 height 26
click at [132, 610] on icon at bounding box center [128, 608] width 24 height 24
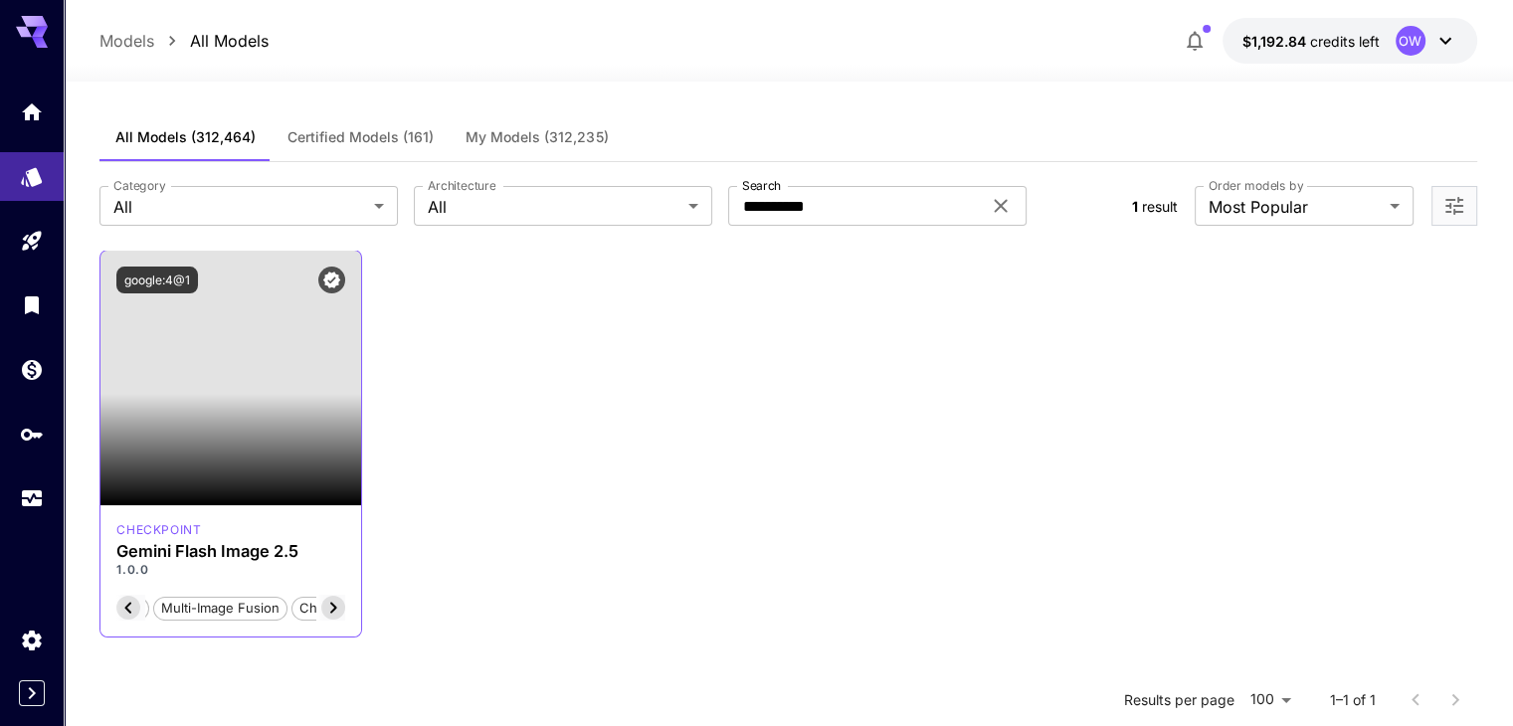
click at [131, 610] on icon at bounding box center [128, 608] width 24 height 24
click at [131, 610] on span "image-generation" at bounding box center [179, 609] width 125 height 20
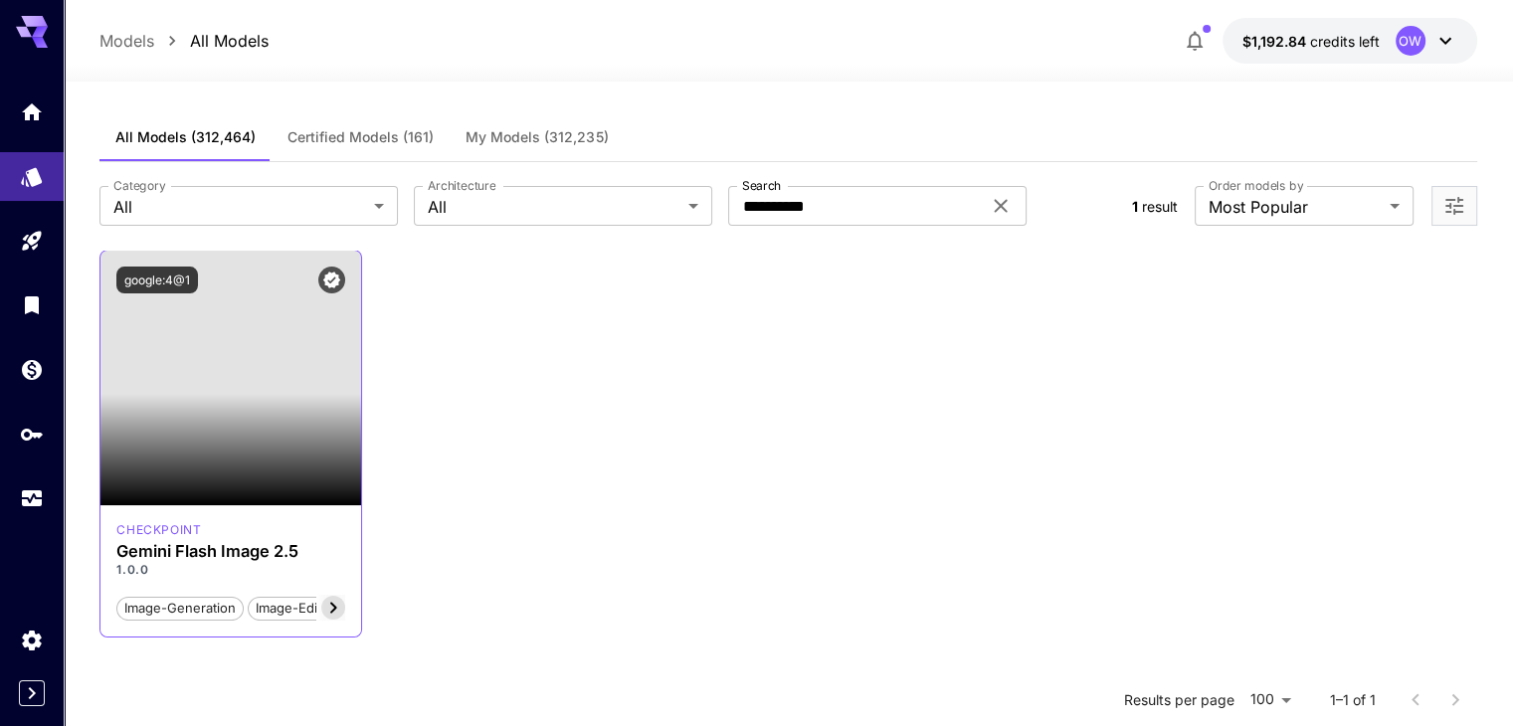
click at [171, 609] on span "image-generation" at bounding box center [179, 609] width 125 height 20
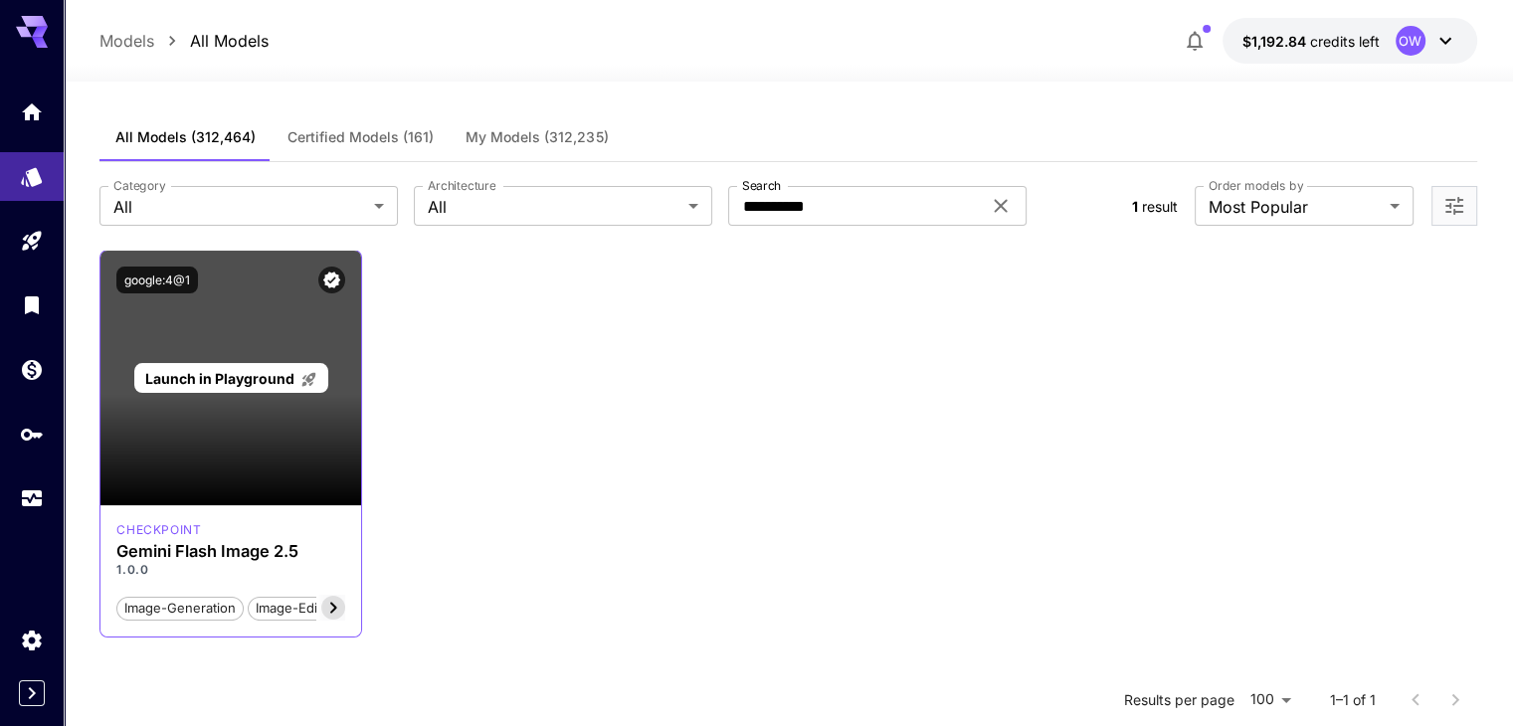
click at [226, 383] on span "Launch in Playground" at bounding box center [219, 378] width 149 height 17
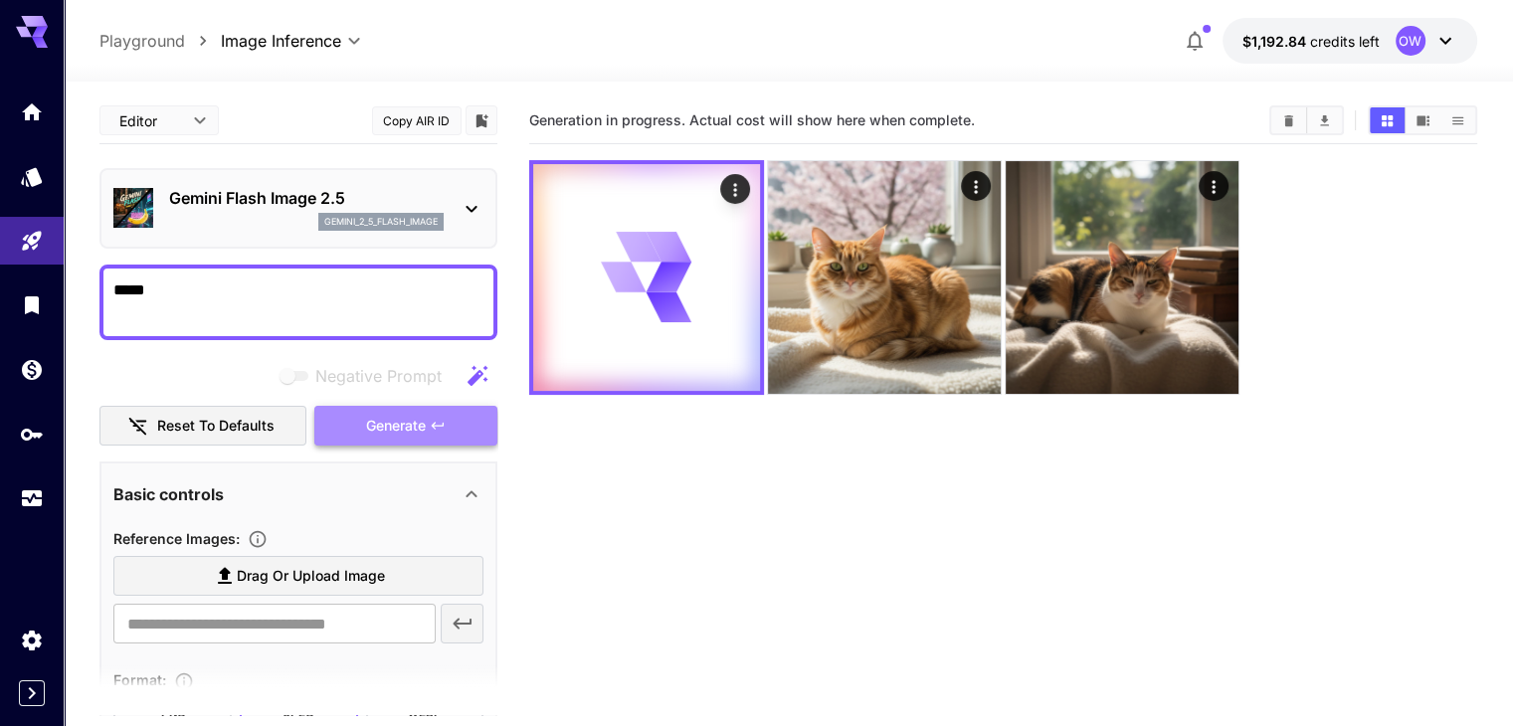
click at [415, 429] on span "Generate" at bounding box center [396, 426] width 60 height 25
click at [589, 376] on section "Generation in progress. Actual cost will show here when complete." at bounding box center [1002, 460] width 947 height 726
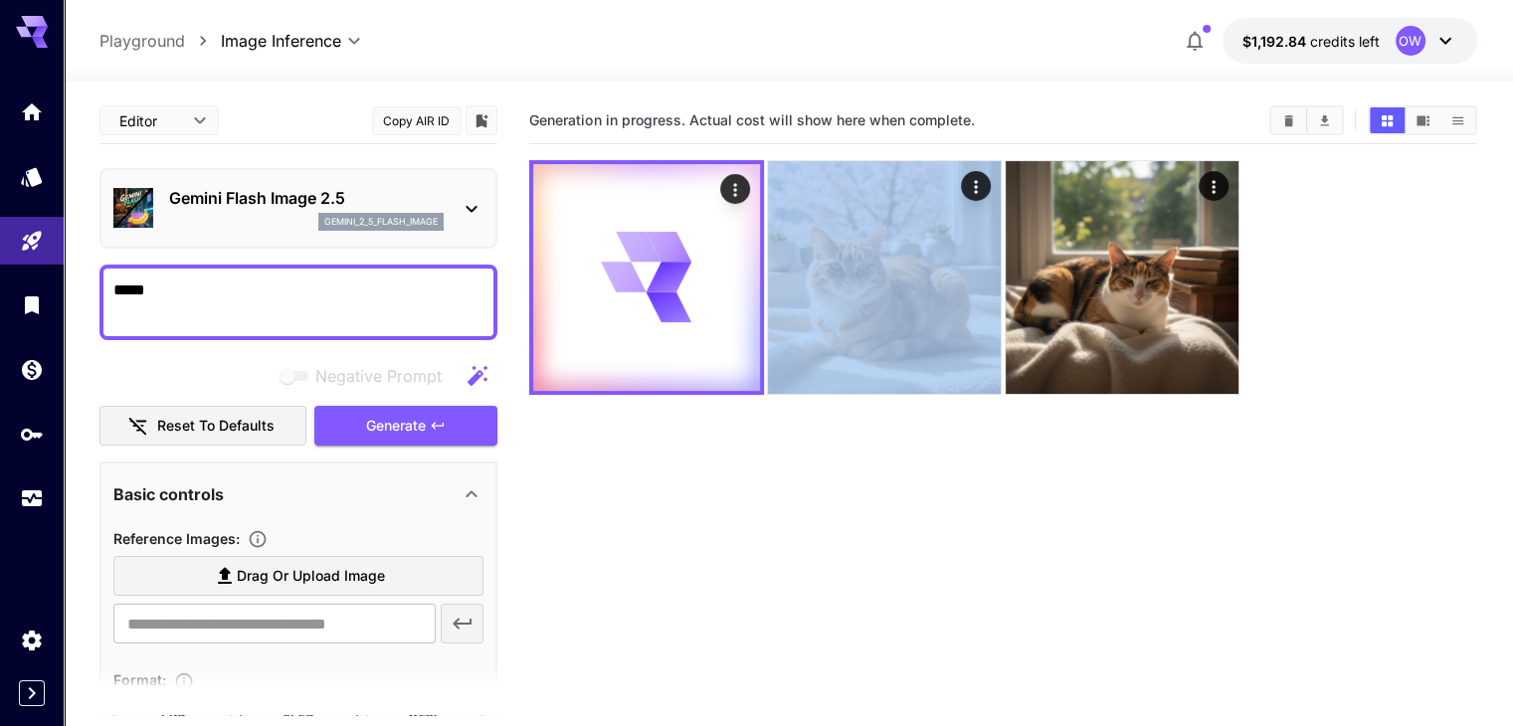
click at [589, 376] on section "Generation in progress. Actual cost will show here when complete." at bounding box center [1002, 460] width 947 height 726
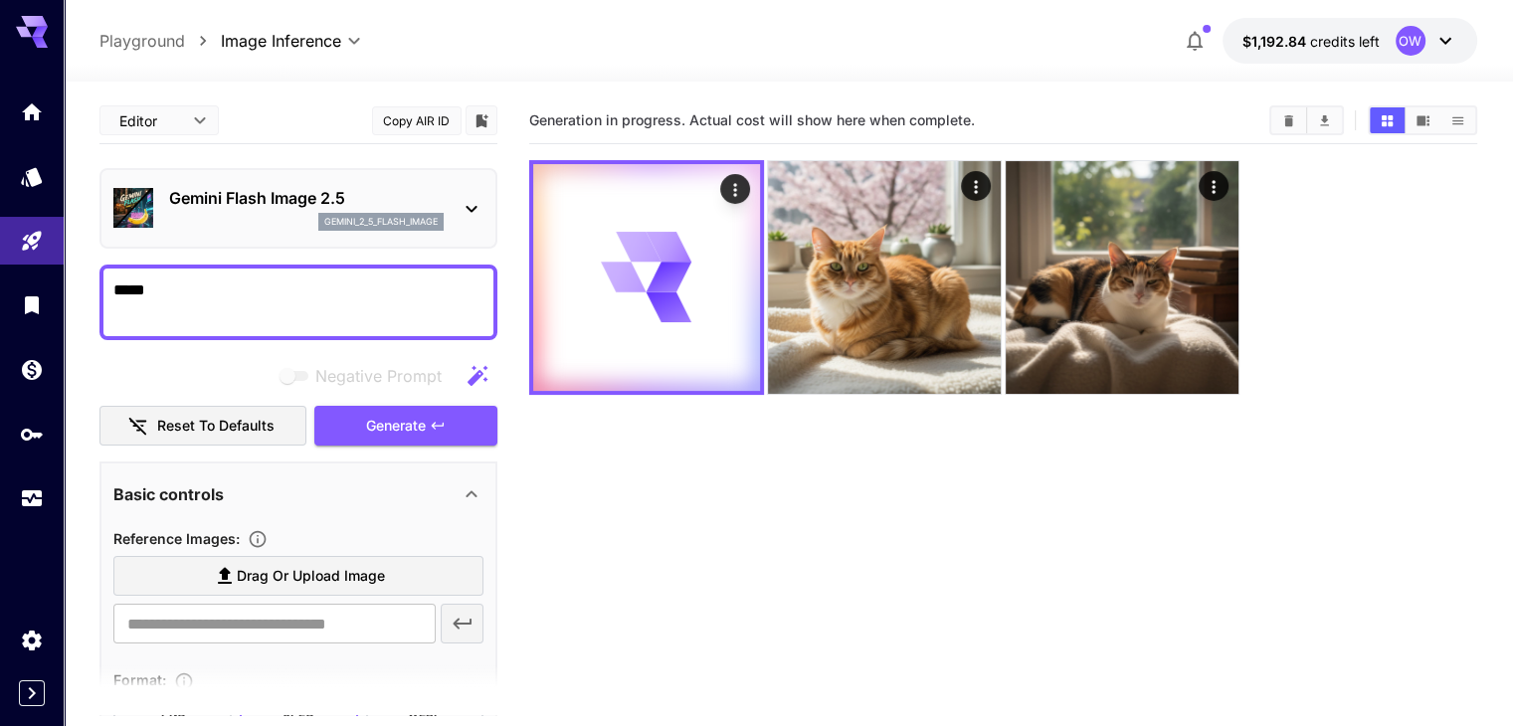
click at [1073, 416] on section "Generation in progress. Actual cost will show here when complete." at bounding box center [1002, 460] width 947 height 726
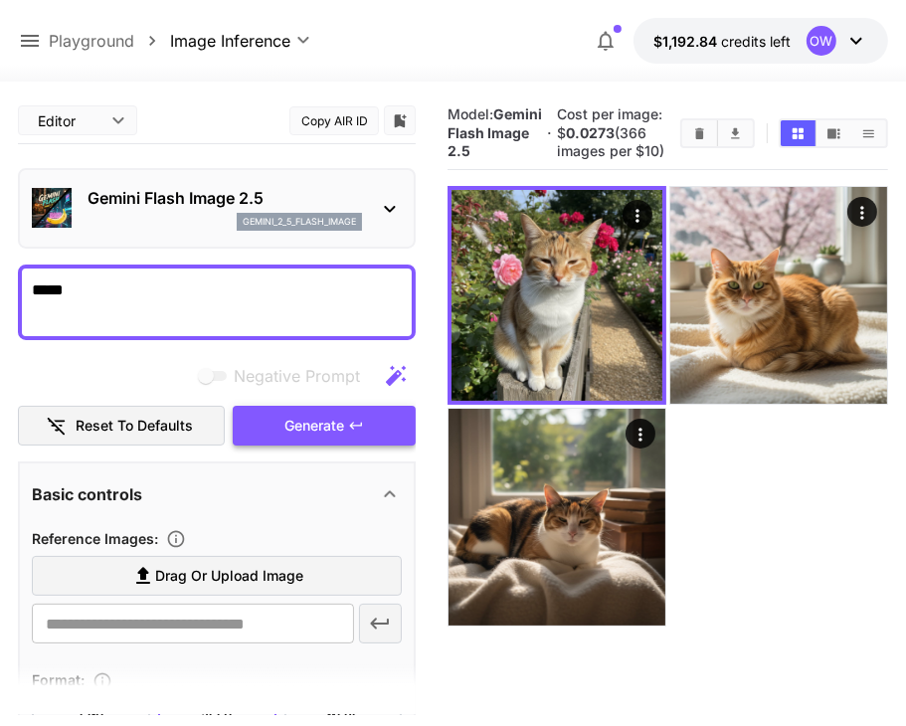
click at [360, 407] on button "Generate" at bounding box center [324, 426] width 183 height 41
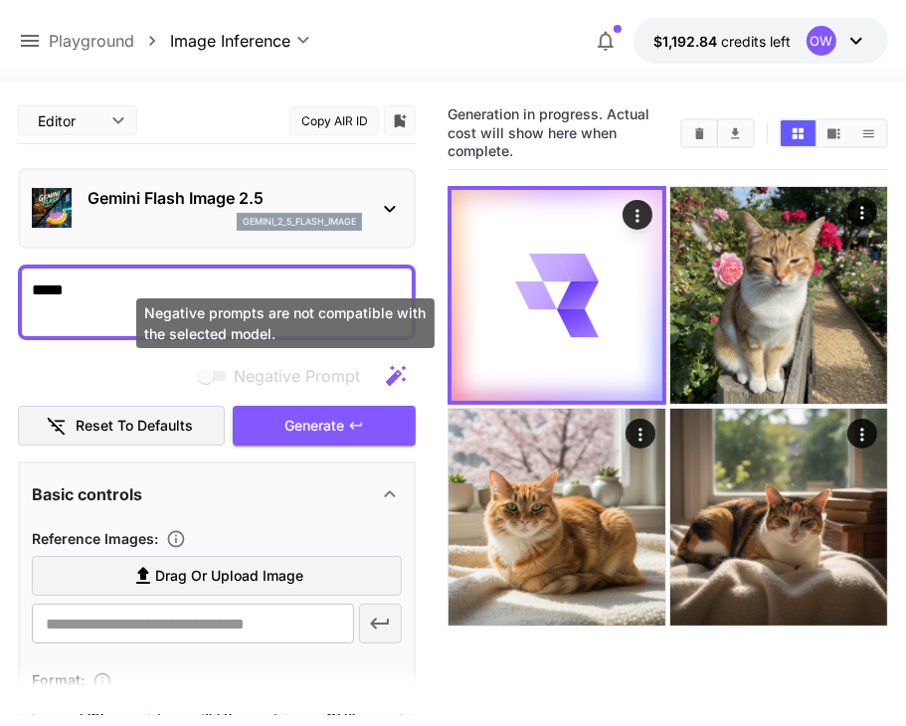
click at [207, 375] on span "Negative prompts are not compatible with the selected model." at bounding box center [214, 376] width 26 height 10
